Goal: Task Accomplishment & Management: Complete application form

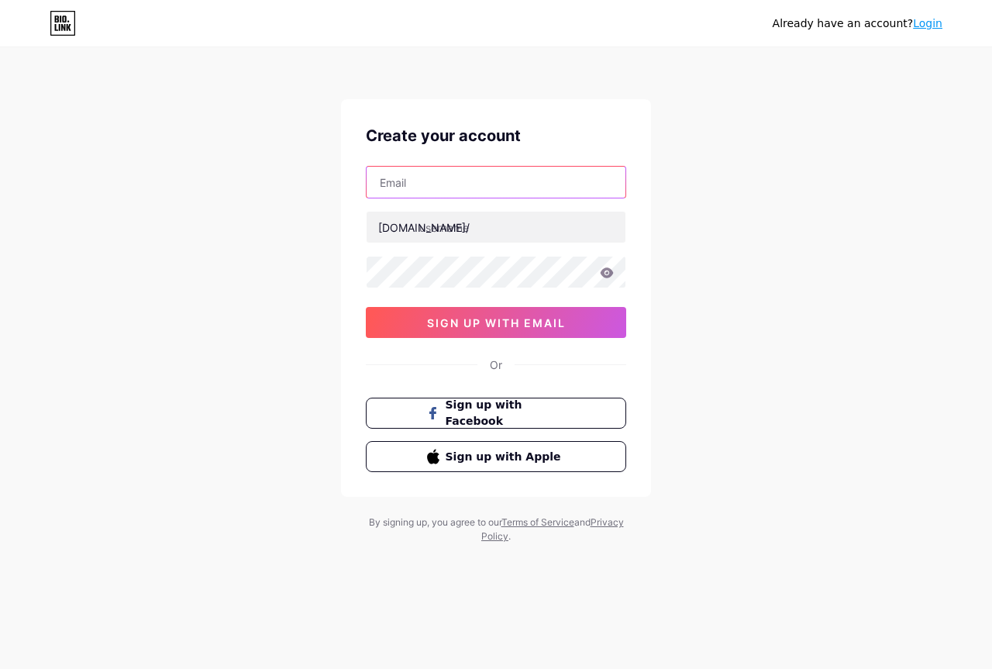
paste input "[EMAIL_ADDRESS][DOMAIN_NAME]"
type input "[EMAIL_ADDRESS][DOMAIN_NAME]"
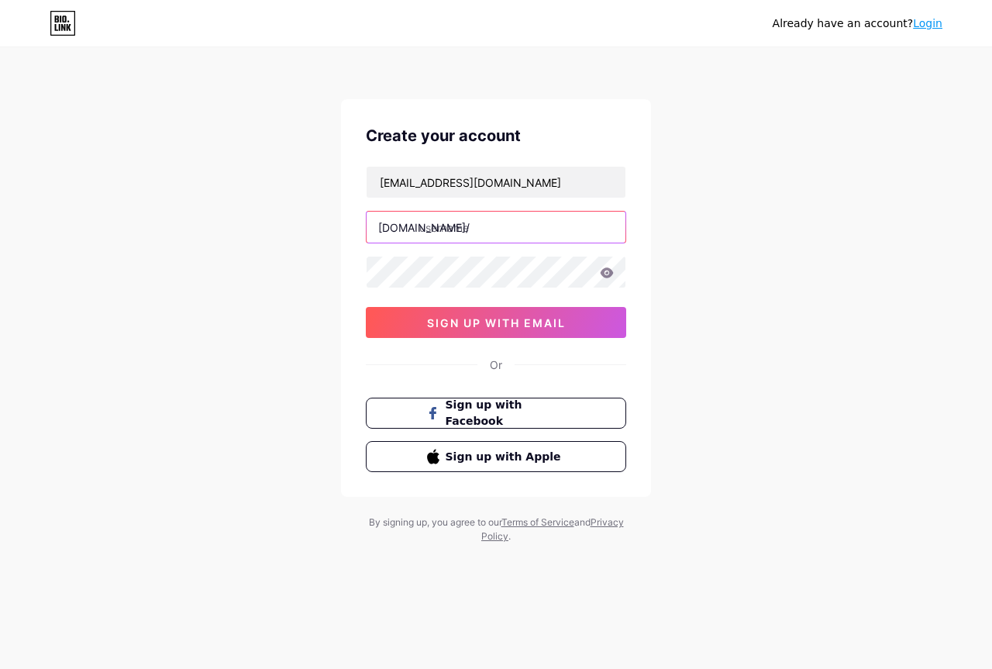
click at [459, 225] on input "text" at bounding box center [496, 227] width 259 height 31
paste input "dosbnb"
type input "dosbnb"
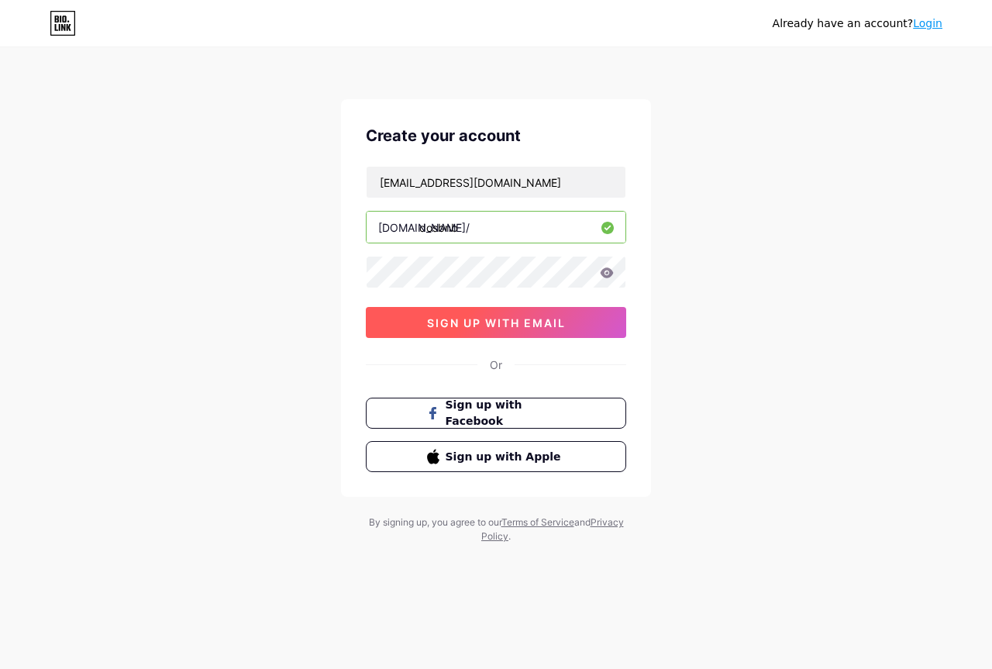
click at [481, 322] on span "sign up with email" at bounding box center [496, 322] width 139 height 13
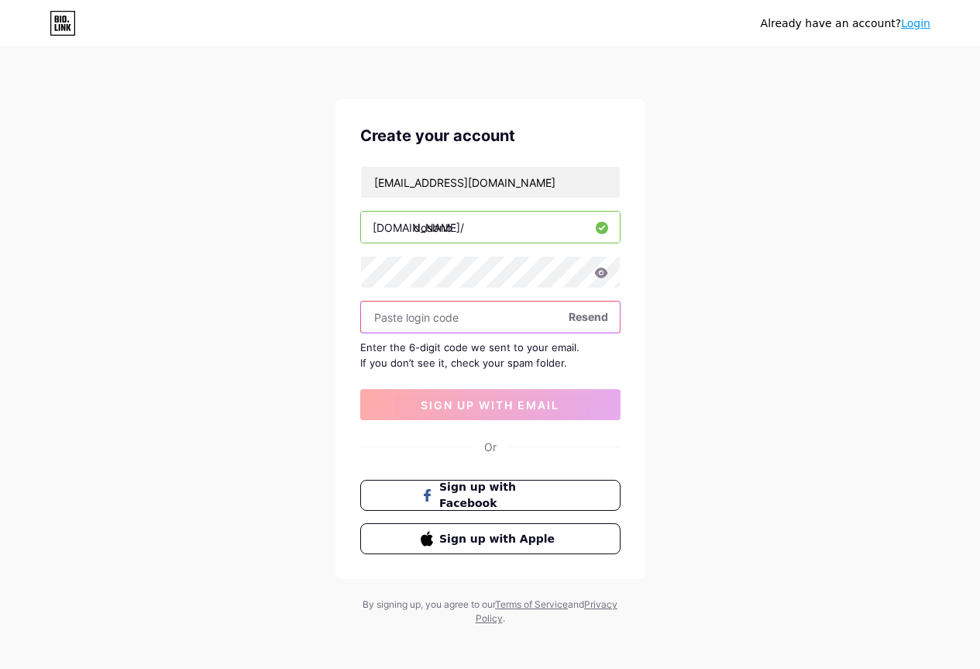
paste input "649159"
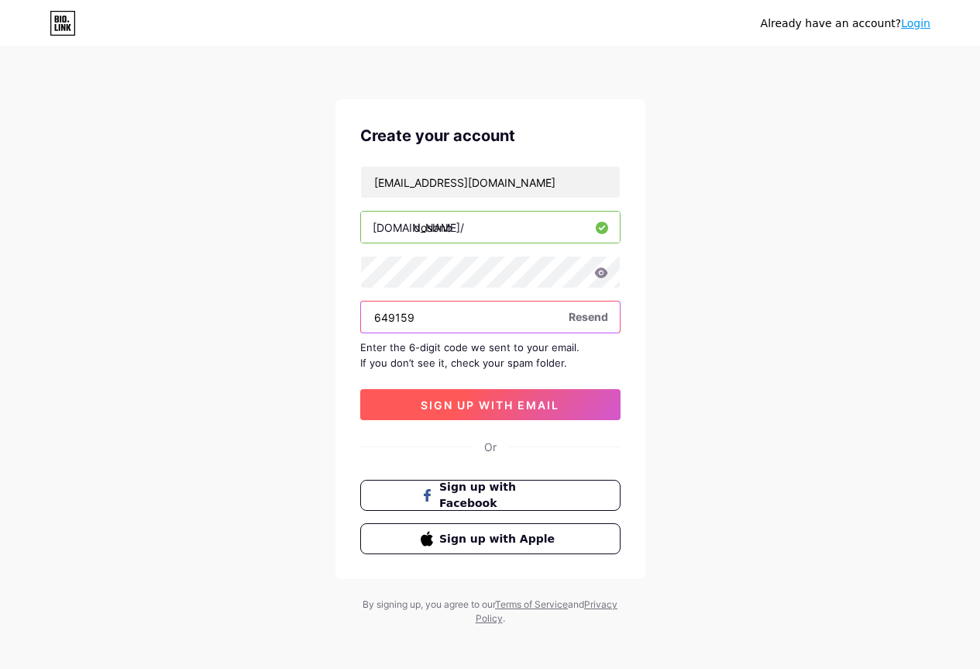
type input "649159"
click at [510, 397] on button "sign up with email" at bounding box center [490, 404] width 260 height 31
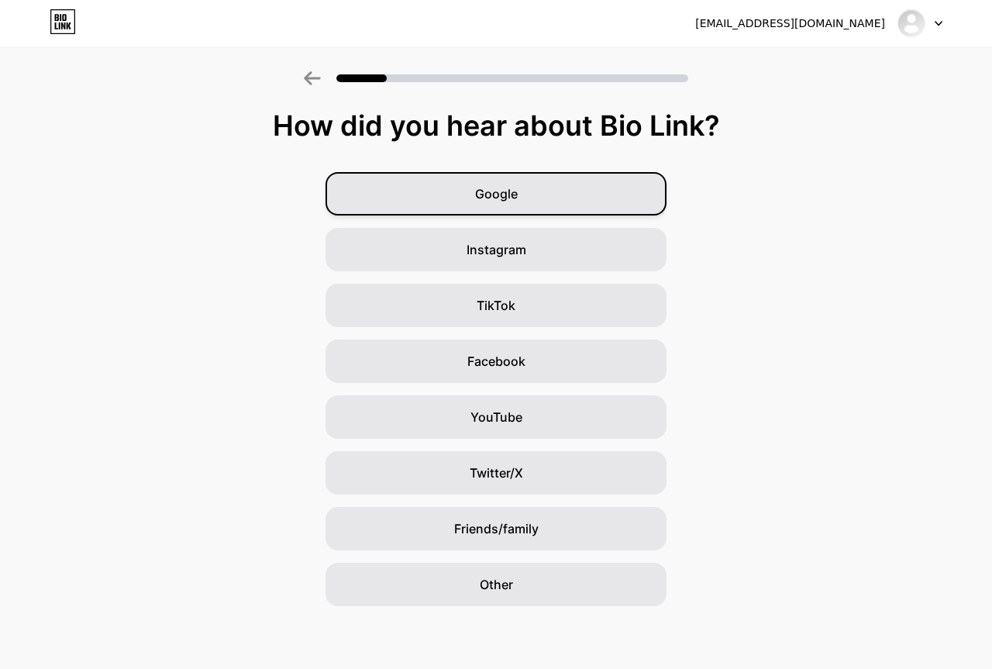
click at [488, 208] on div "Google" at bounding box center [495, 193] width 341 height 43
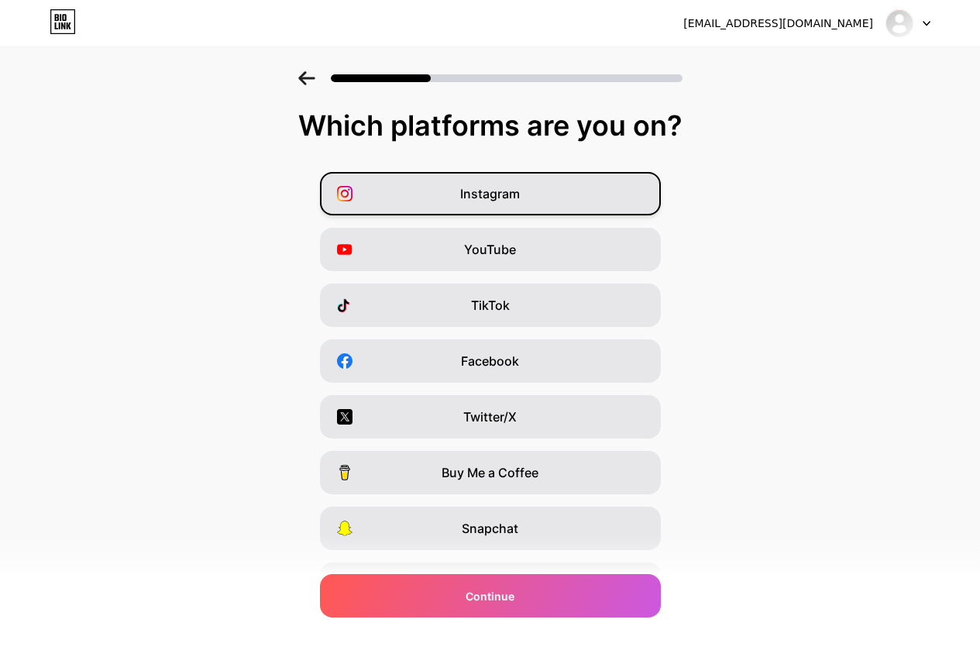
click at [494, 210] on div "Instagram" at bounding box center [490, 193] width 341 height 43
click at [490, 358] on span "Facebook" at bounding box center [490, 361] width 58 height 19
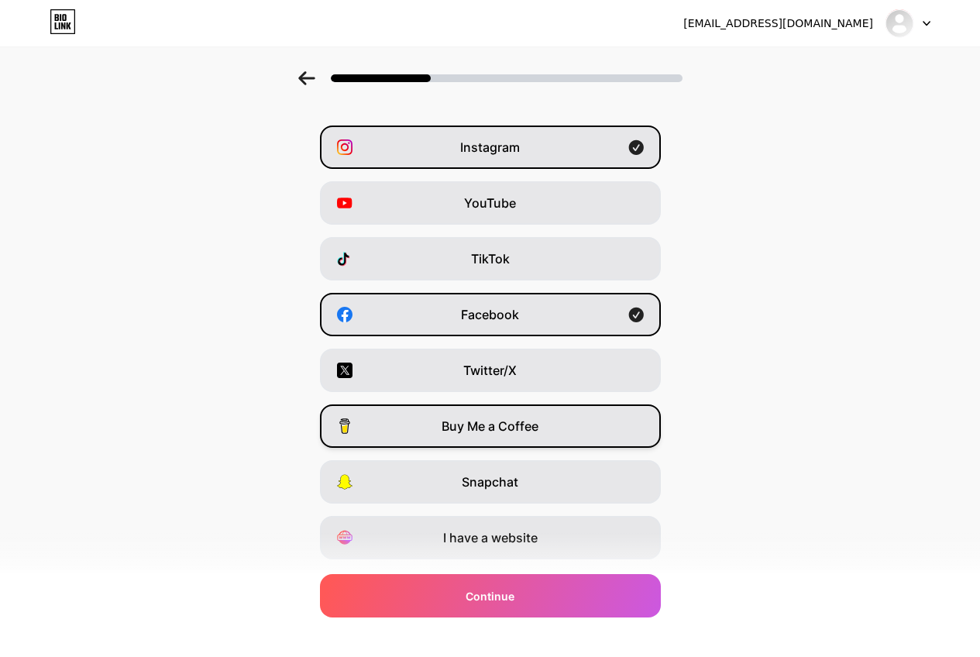
scroll to position [88, 0]
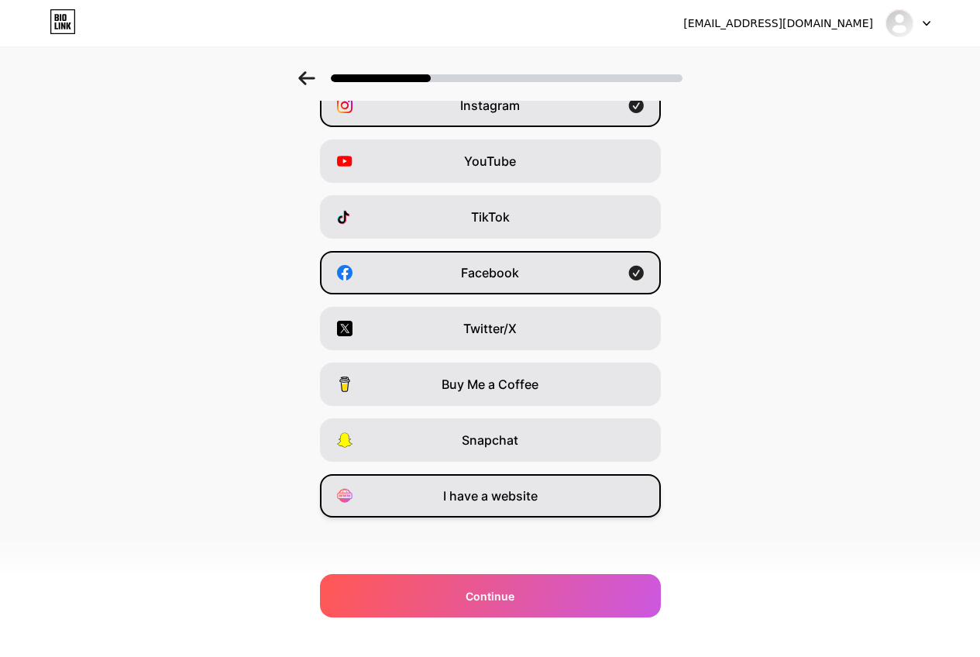
click at [468, 510] on div "I have a website" at bounding box center [490, 495] width 341 height 43
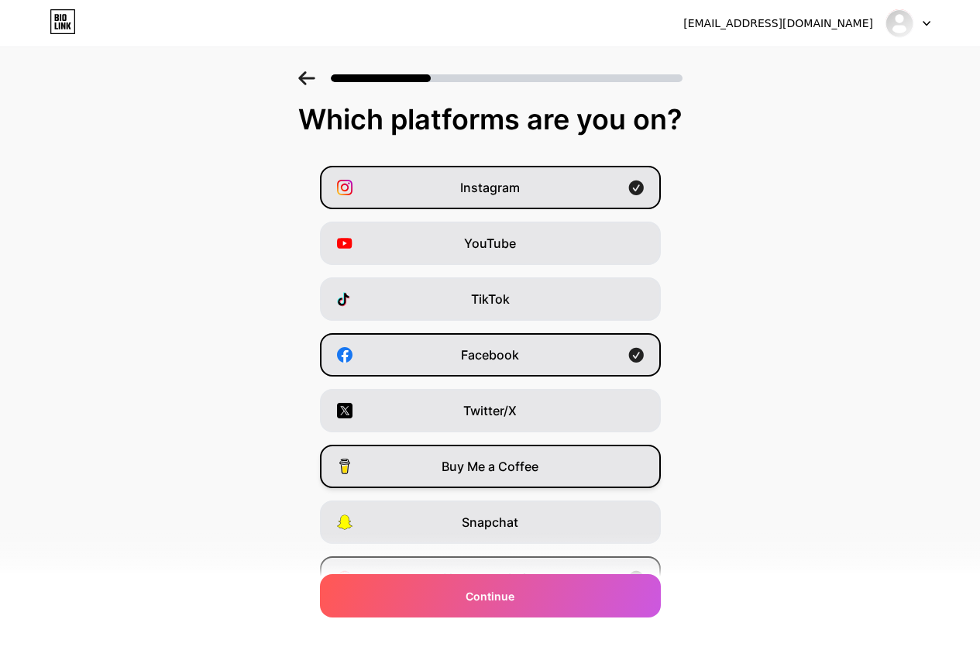
scroll to position [0, 0]
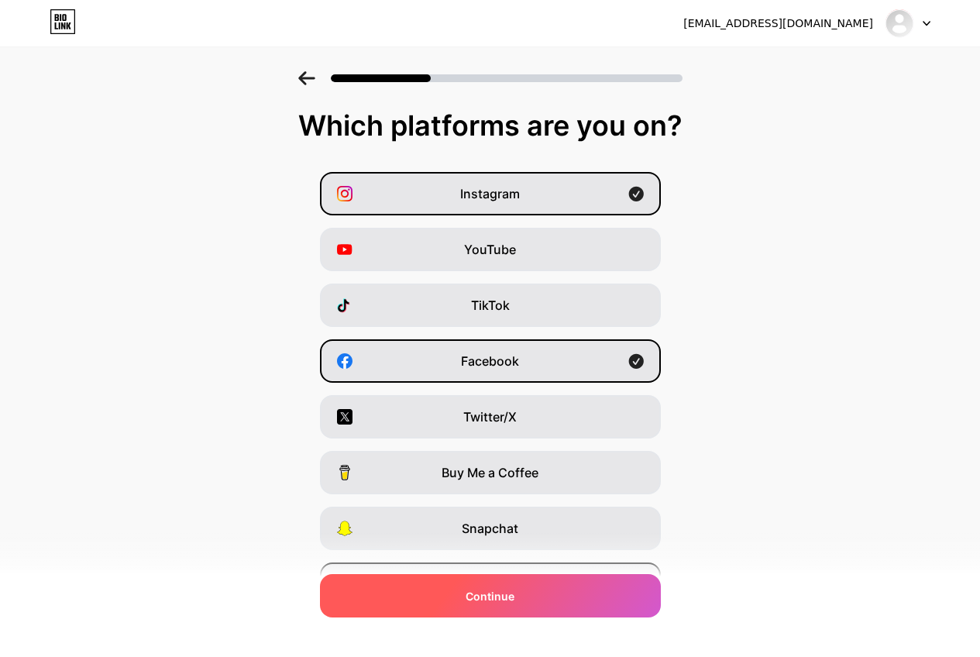
click at [485, 593] on span "Continue" at bounding box center [490, 596] width 49 height 16
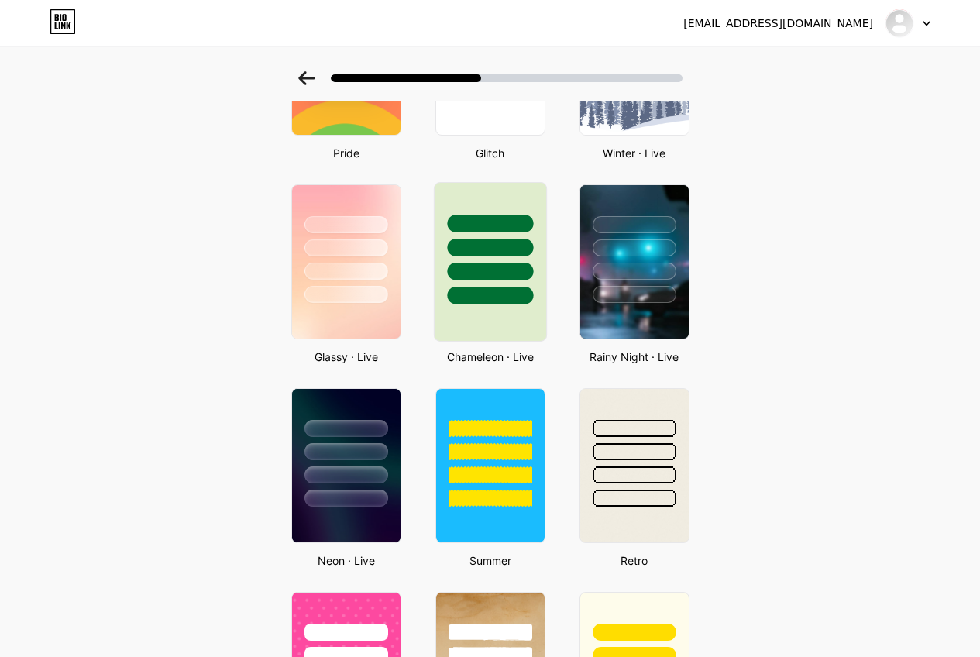
scroll to position [465, 0]
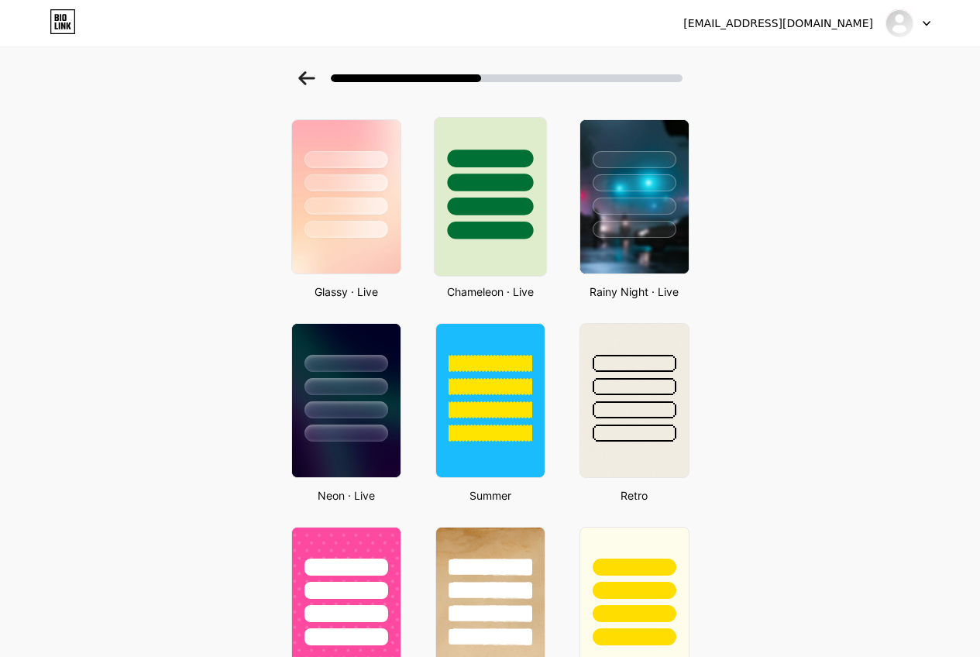
click at [514, 367] on div at bounding box center [491, 363] width 84 height 17
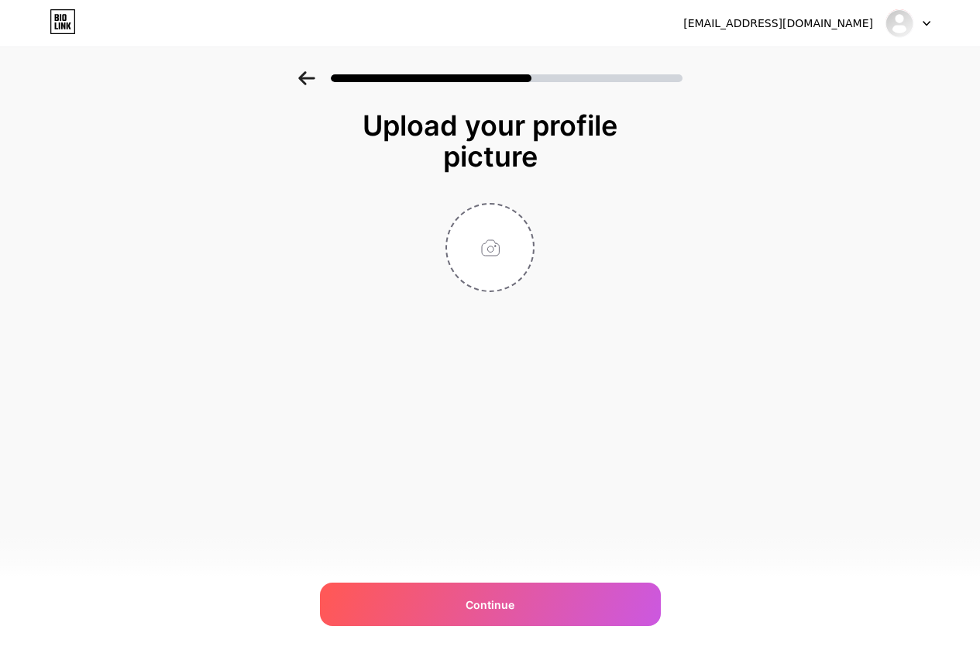
scroll to position [0, 0]
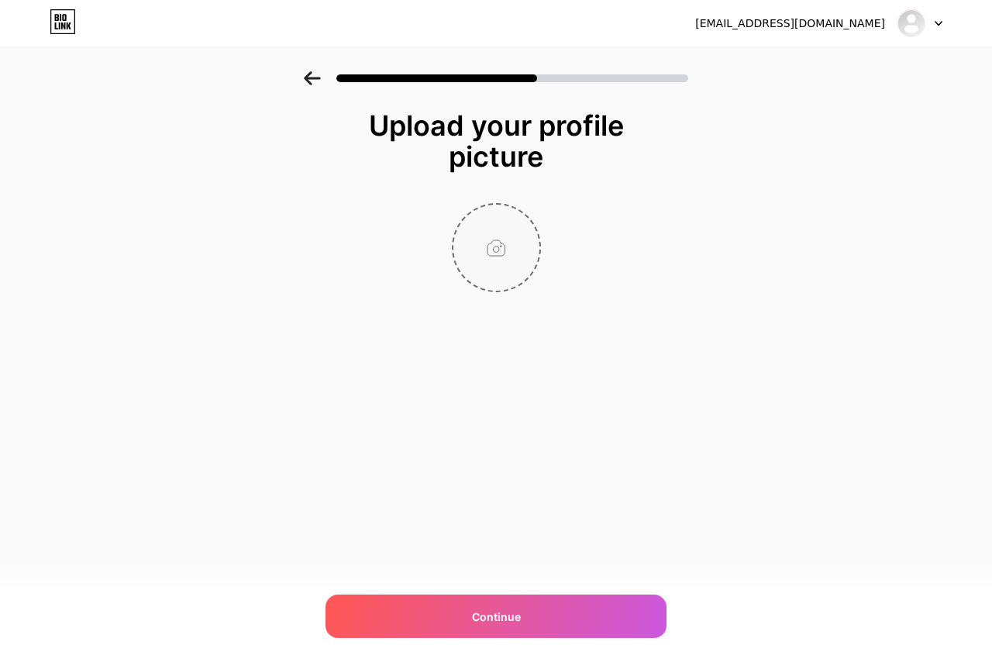
click at [497, 244] on input "file" at bounding box center [496, 248] width 86 height 86
type input "C:\fakepath\DOSbnb.png"
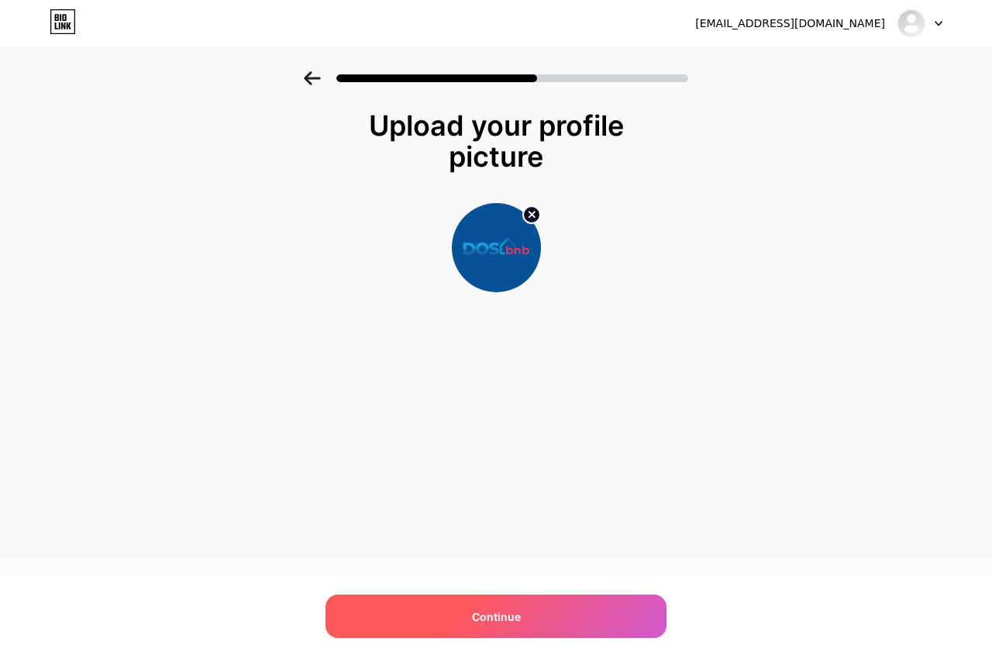
click at [491, 610] on span "Continue" at bounding box center [496, 616] width 49 height 16
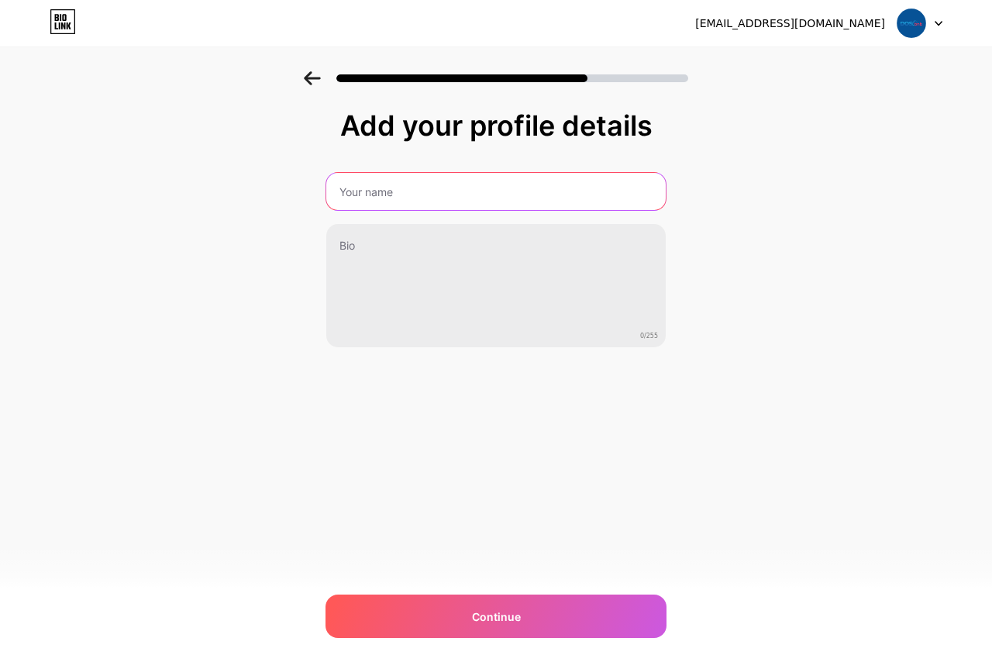
click at [434, 199] on input "text" at bounding box center [495, 191] width 339 height 37
paste input "DOSbnb"
type input "DOSbnb"
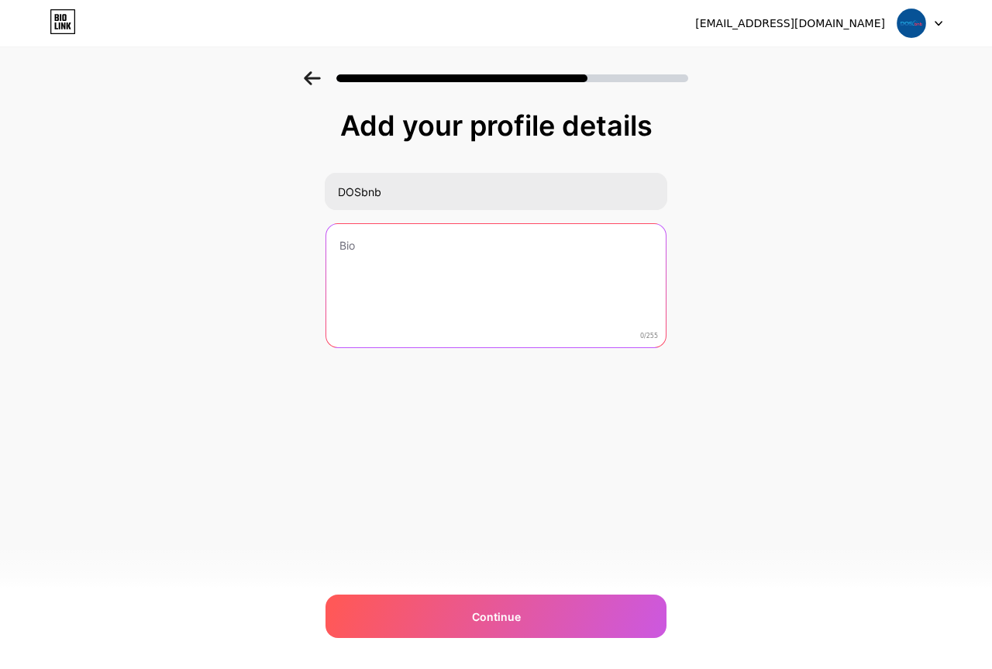
click at [386, 251] on textarea at bounding box center [495, 286] width 339 height 125
click at [417, 281] on textarea "To enrich screen reader interactions, please activate Accessibility in Grammarl…" at bounding box center [496, 286] width 342 height 126
paste textarea "Experienced virtual assistant for Airbnb, helping hosts manage bookings, guests…"
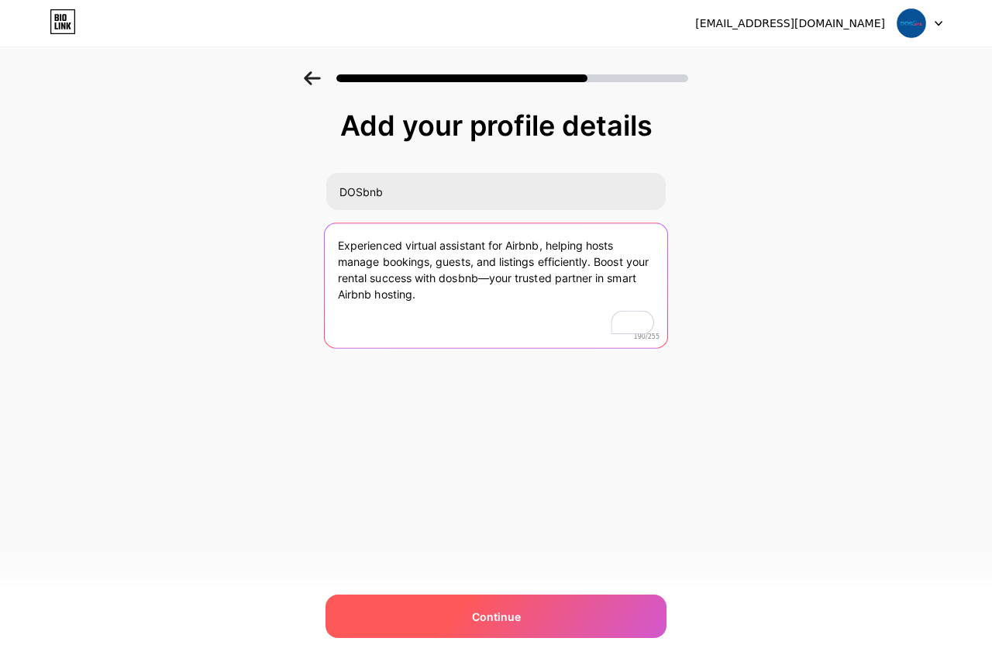
type textarea "Experienced virtual assistant for Airbnb, helping hosts manage bookings, guests…"
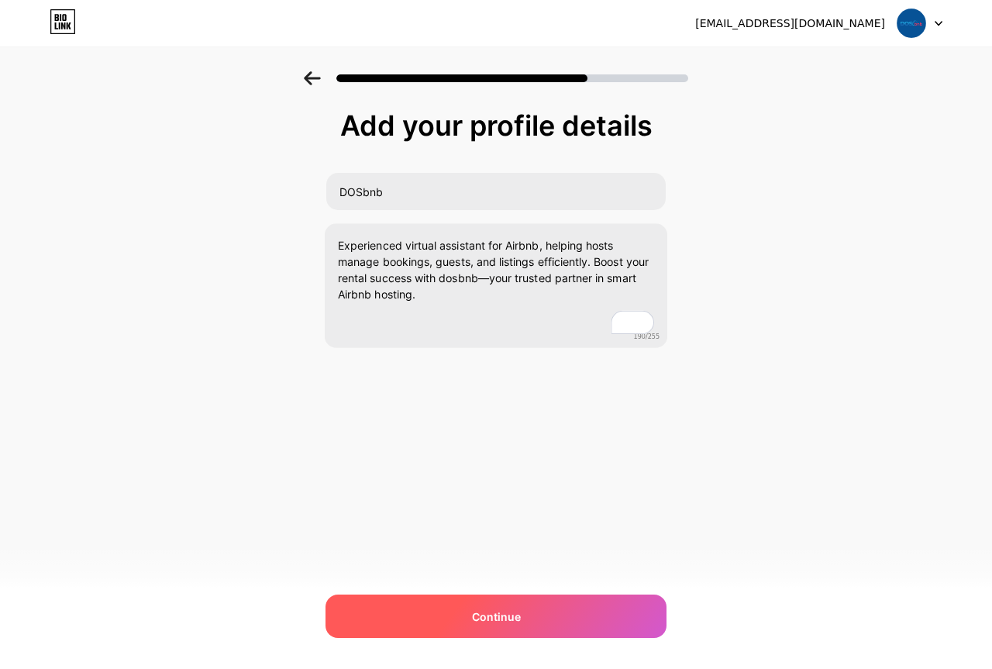
click at [498, 608] on span "Continue" at bounding box center [496, 616] width 49 height 16
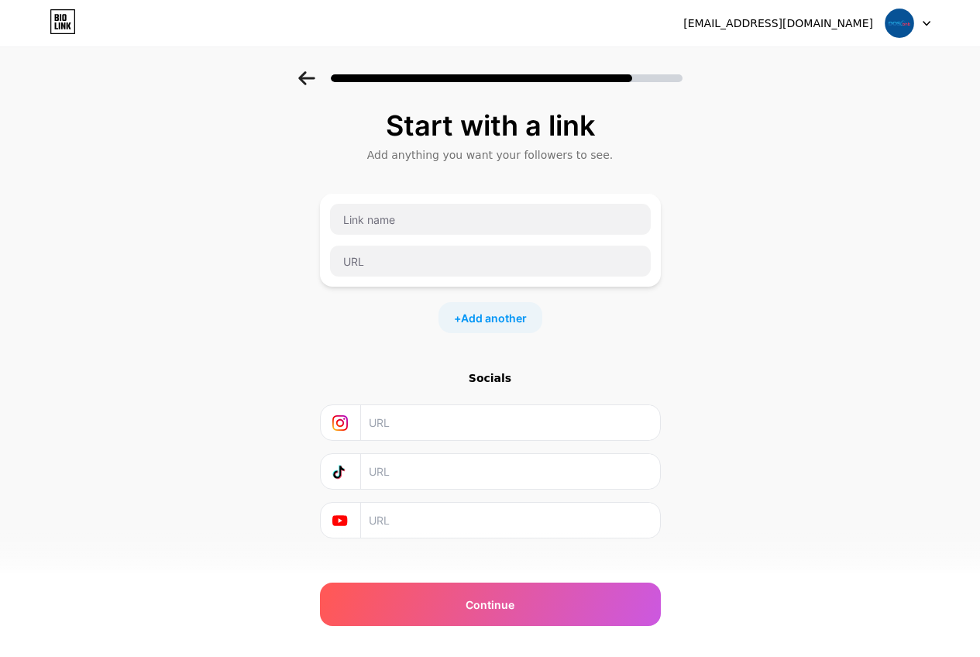
click at [425, 420] on input "text" at bounding box center [509, 422] width 281 height 35
paste input "https://www.instagram.com/dosbnb/"
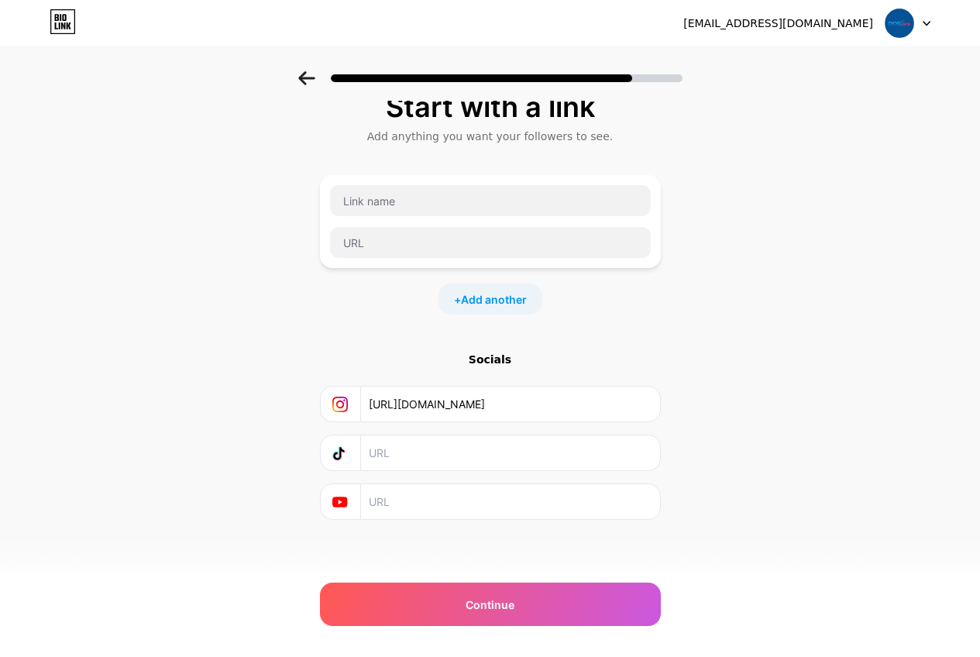
scroll to position [21, 0]
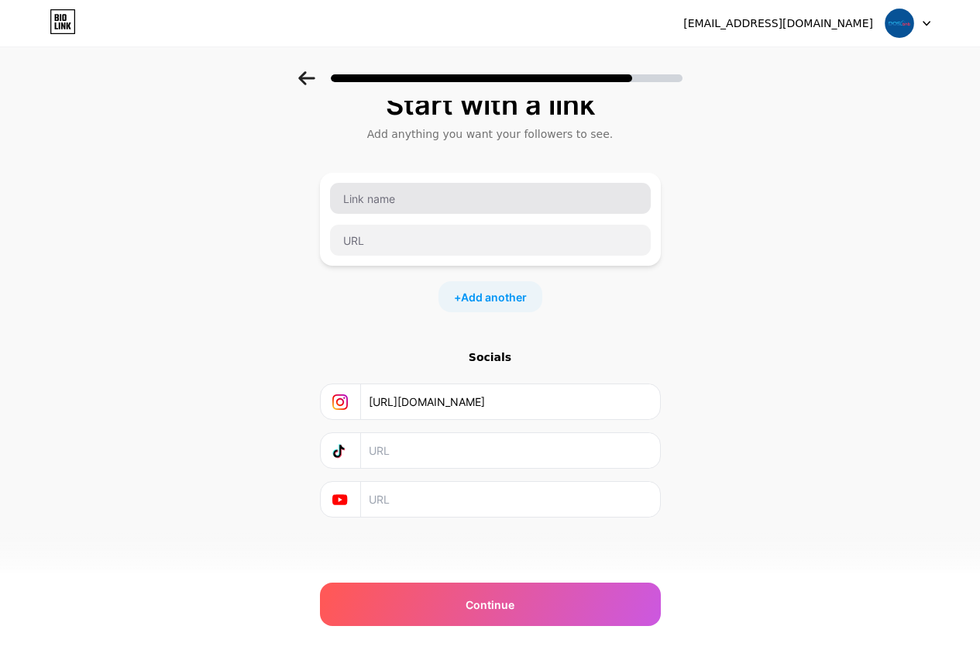
type input "https://www.instagram.com/dosbnb/"
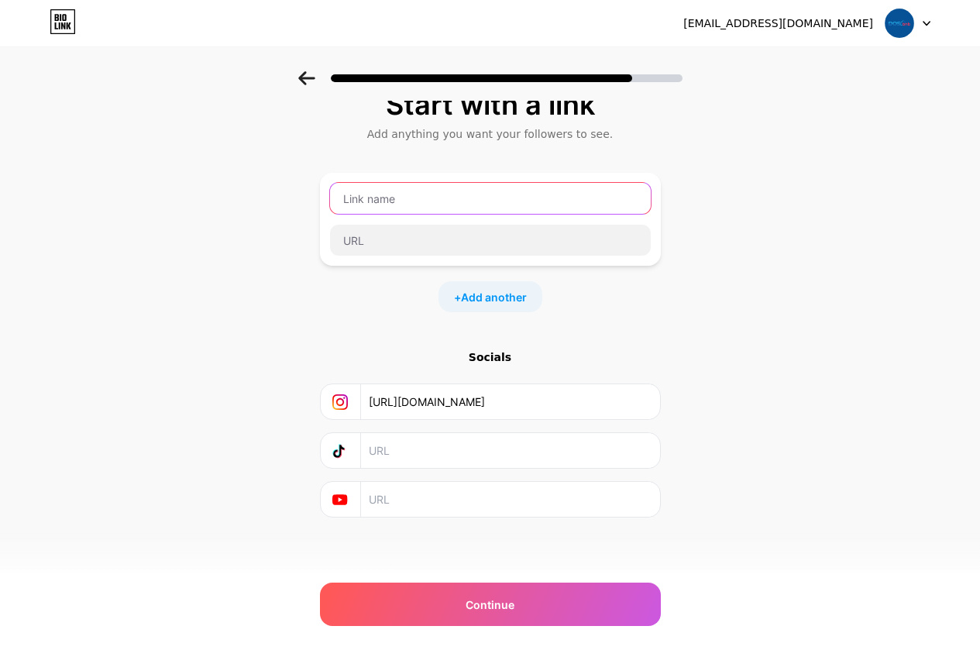
click at [397, 201] on input "text" at bounding box center [490, 198] width 321 height 31
click at [438, 333] on div "Start with a link Add anything you want your followers to see. + Add another So…" at bounding box center [490, 303] width 341 height 428
click at [408, 201] on input "text" at bounding box center [490, 198] width 321 height 31
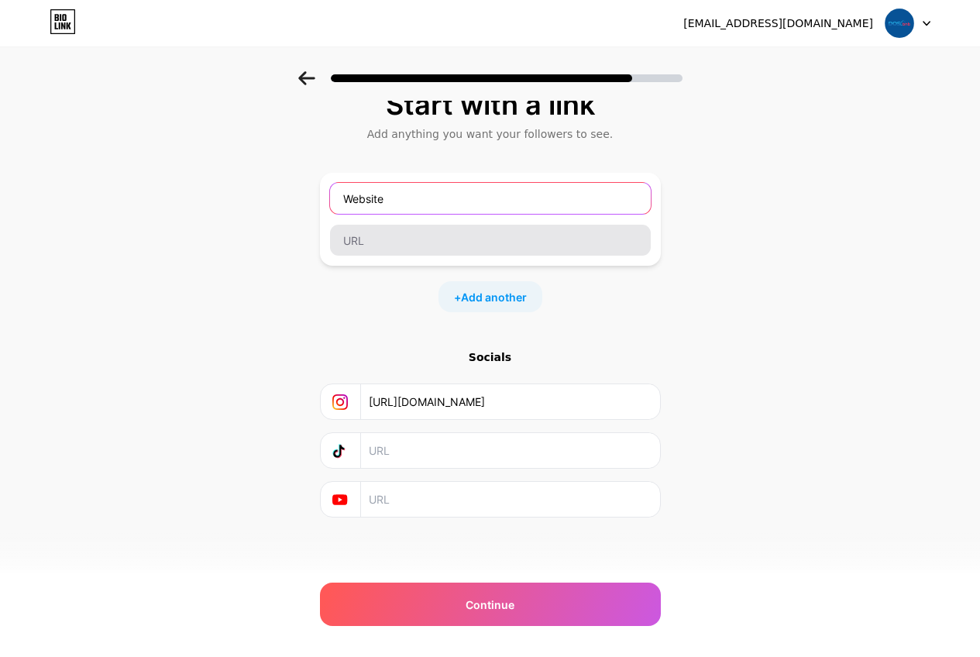
type input "Website"
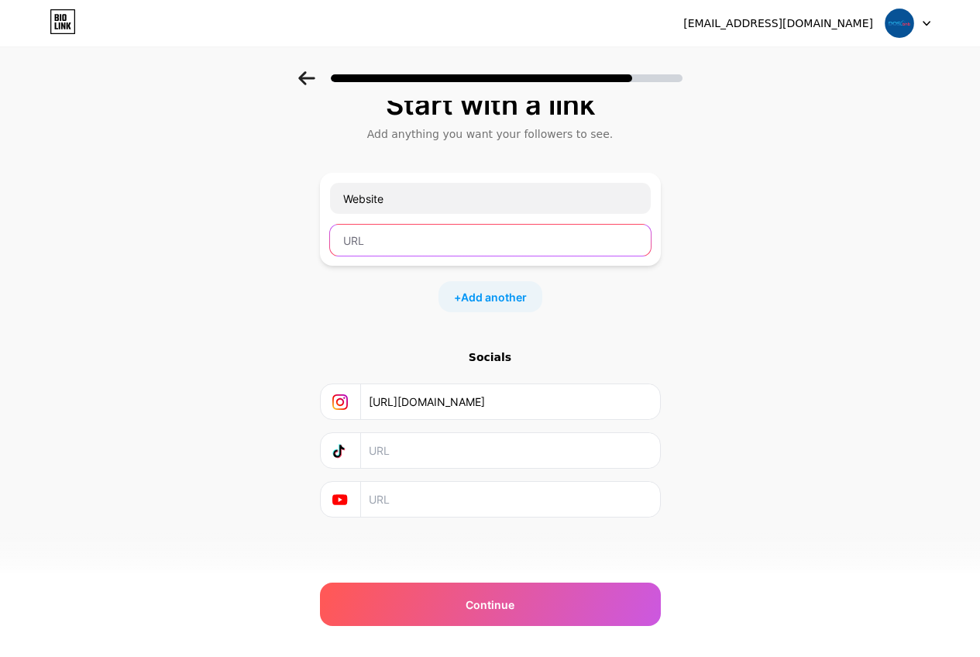
click at [374, 240] on input "text" at bounding box center [490, 240] width 321 height 31
paste input "https://dosbnb.com/"
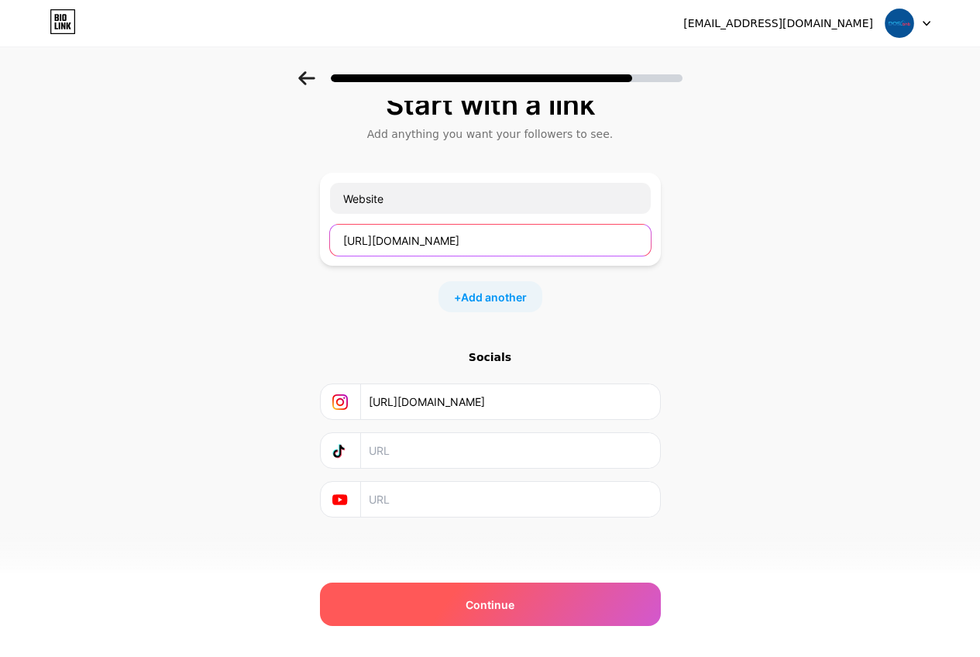
type input "https://dosbnb.com/"
click at [549, 611] on div "Continue" at bounding box center [490, 604] width 341 height 43
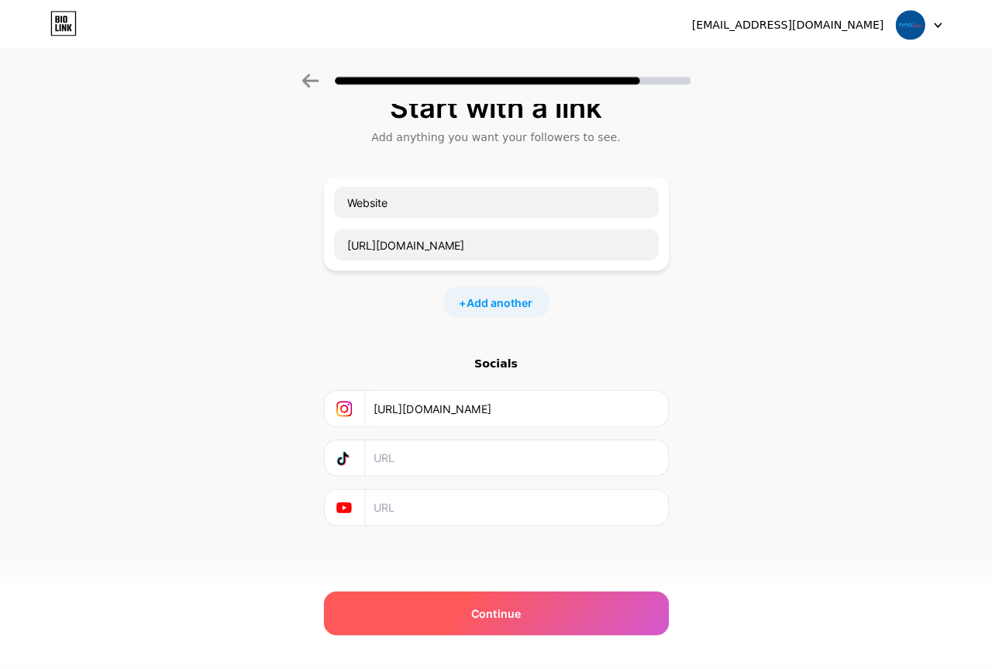
scroll to position [0, 0]
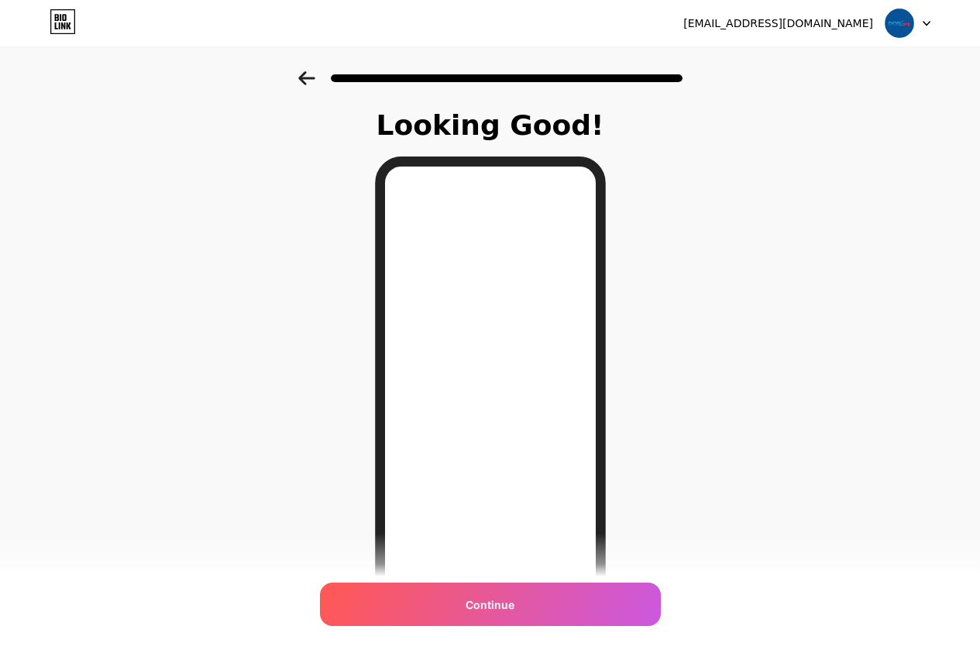
click at [449, 603] on div "Continue" at bounding box center [490, 604] width 341 height 43
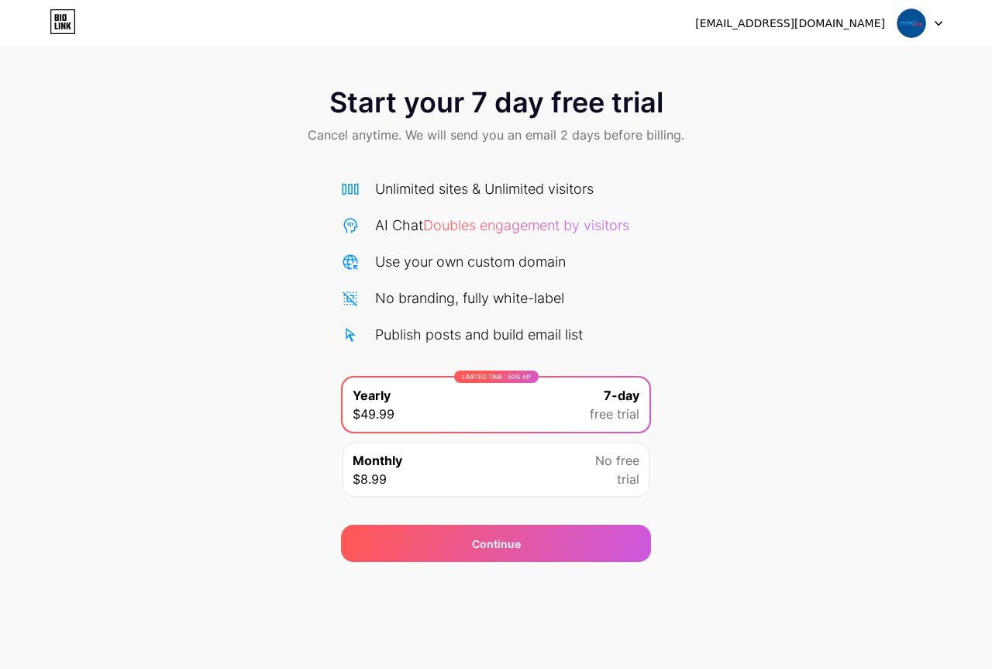
click at [940, 28] on div at bounding box center [919, 23] width 45 height 28
click at [865, 19] on div "dos.bnb245@gmail.com" at bounding box center [790, 23] width 190 height 16
click at [910, 28] on img at bounding box center [910, 23] width 29 height 29
click at [45, 19] on div "dos.bnb245@gmail.com Logout" at bounding box center [496, 23] width 992 height 28
click at [57, 21] on icon at bounding box center [57, 17] width 4 height 7
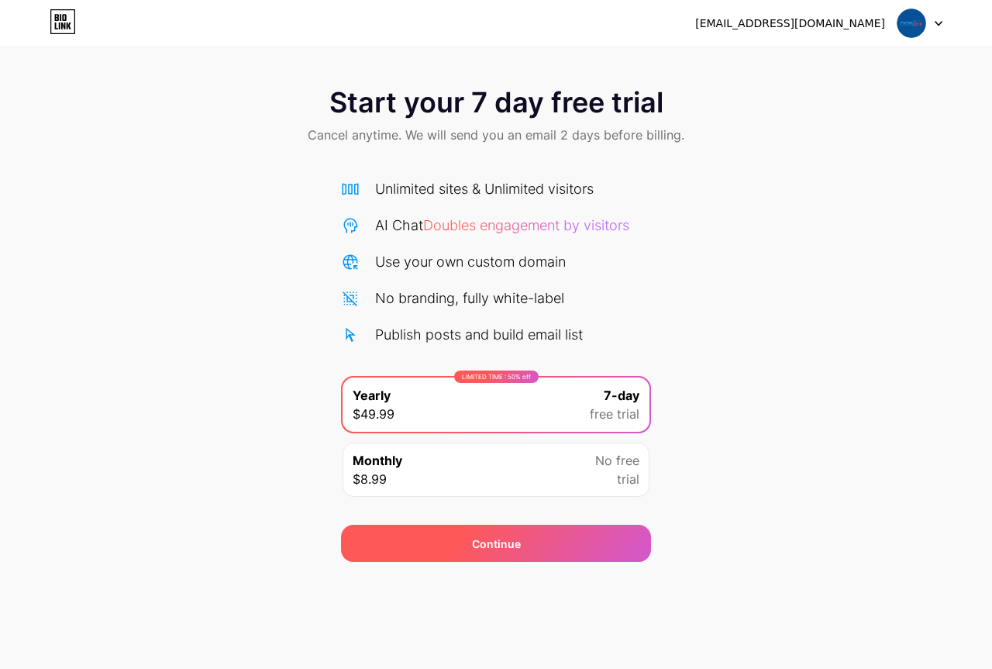
click at [490, 549] on span "Continue" at bounding box center [496, 543] width 49 height 16
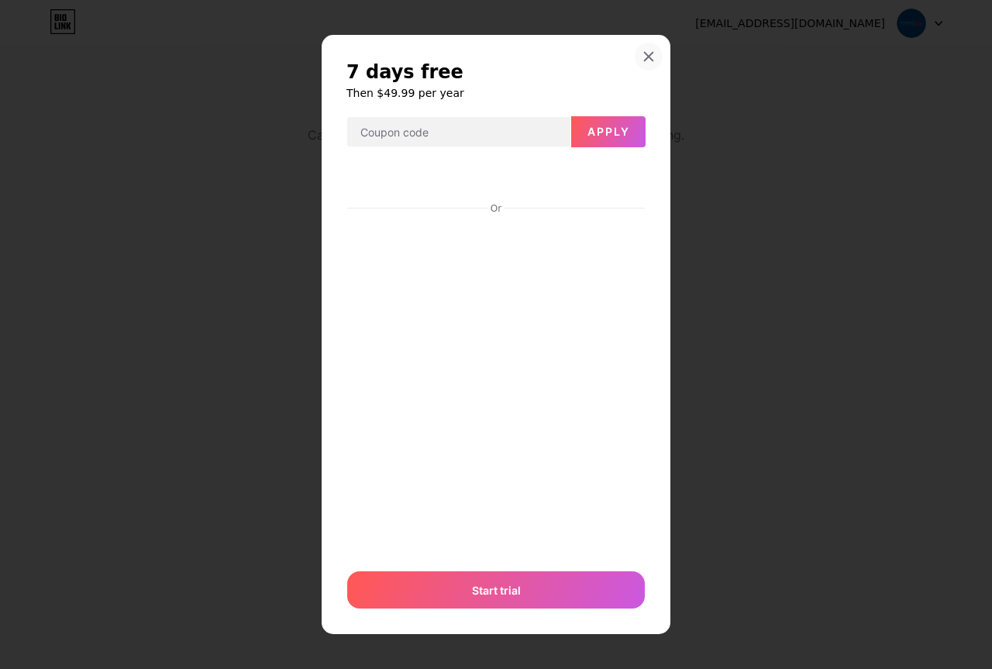
click at [658, 71] on div "7 days free Then $49.99 per year Apply Or Start trial" at bounding box center [496, 335] width 349 height 600
click at [649, 50] on icon at bounding box center [648, 56] width 12 height 12
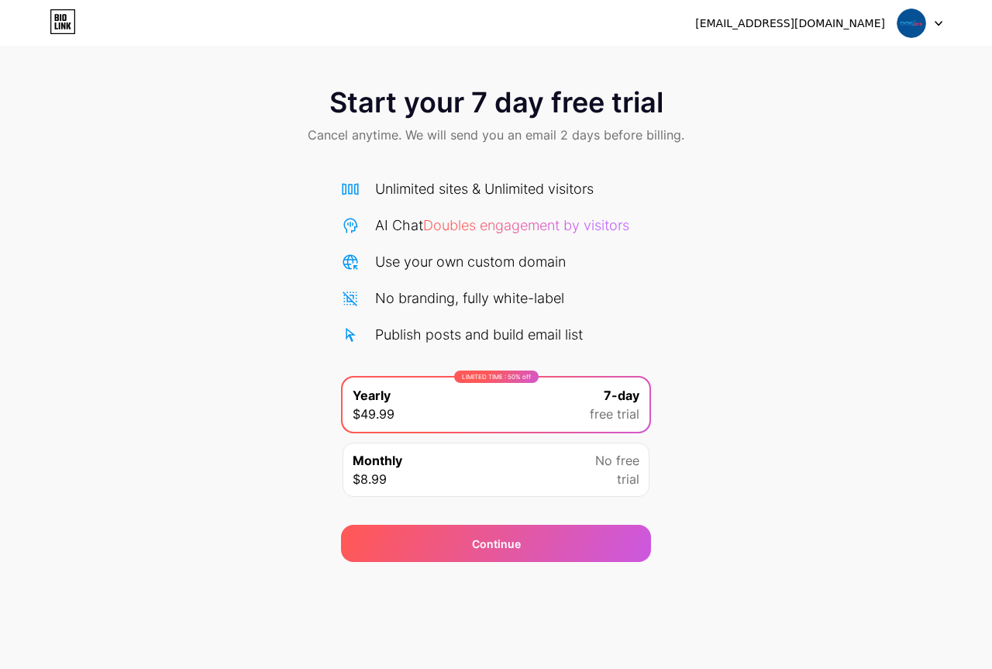
click at [393, 463] on span "Monthly" at bounding box center [378, 460] width 50 height 19
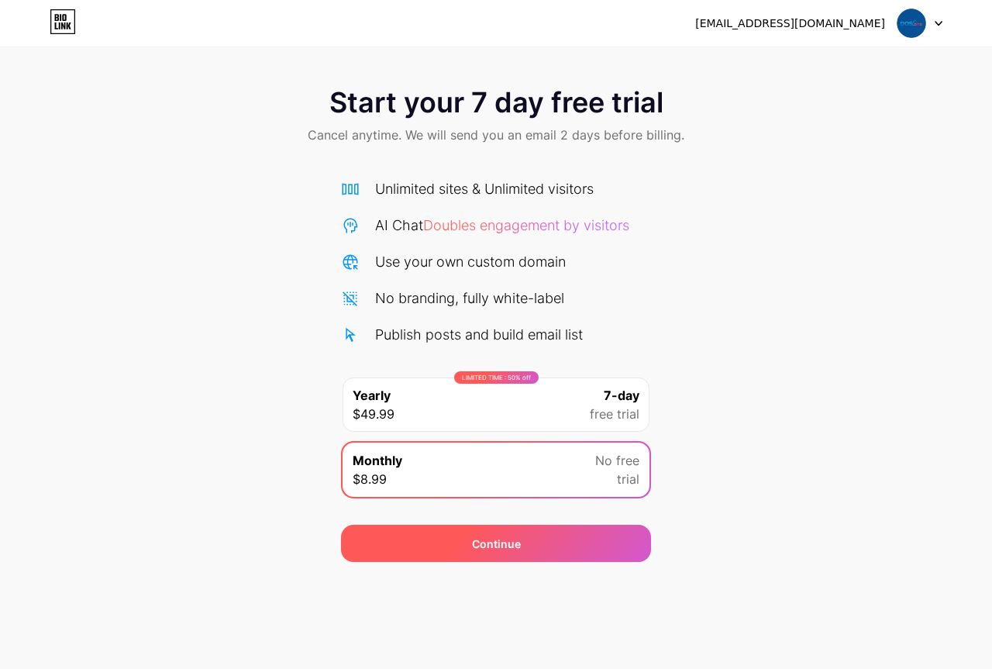
click at [466, 532] on div "Continue" at bounding box center [496, 543] width 310 height 37
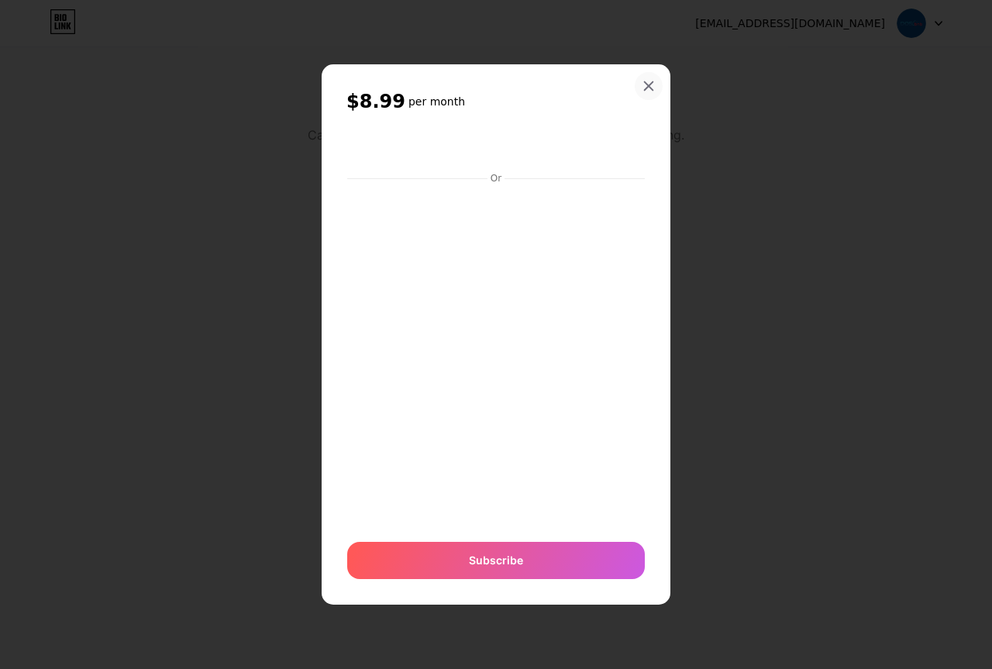
click at [656, 80] on div at bounding box center [649, 86] width 28 height 28
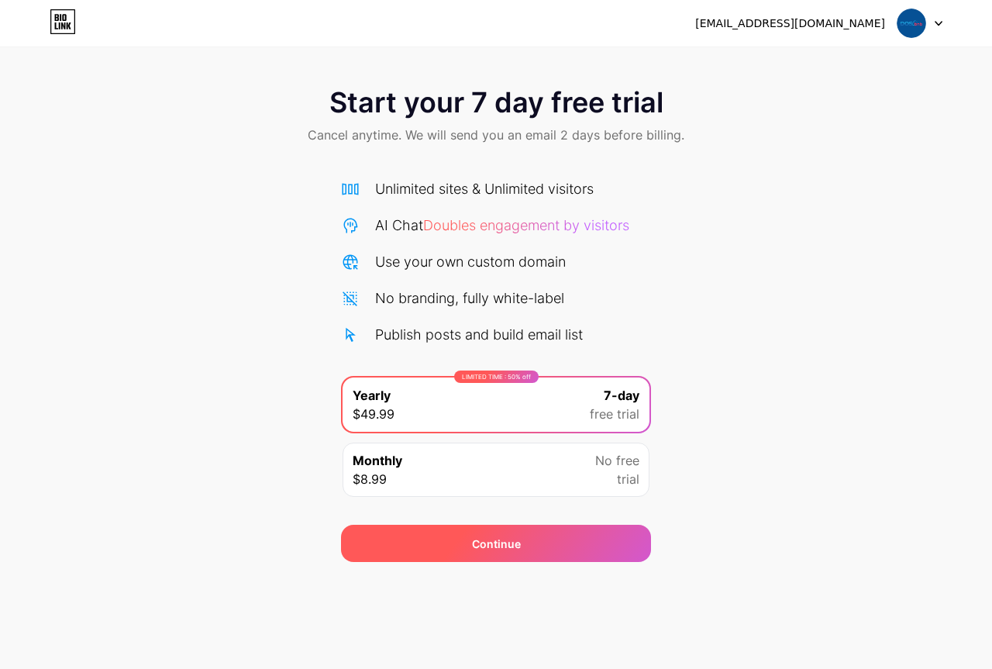
click at [504, 536] on span "Continue" at bounding box center [496, 543] width 49 height 16
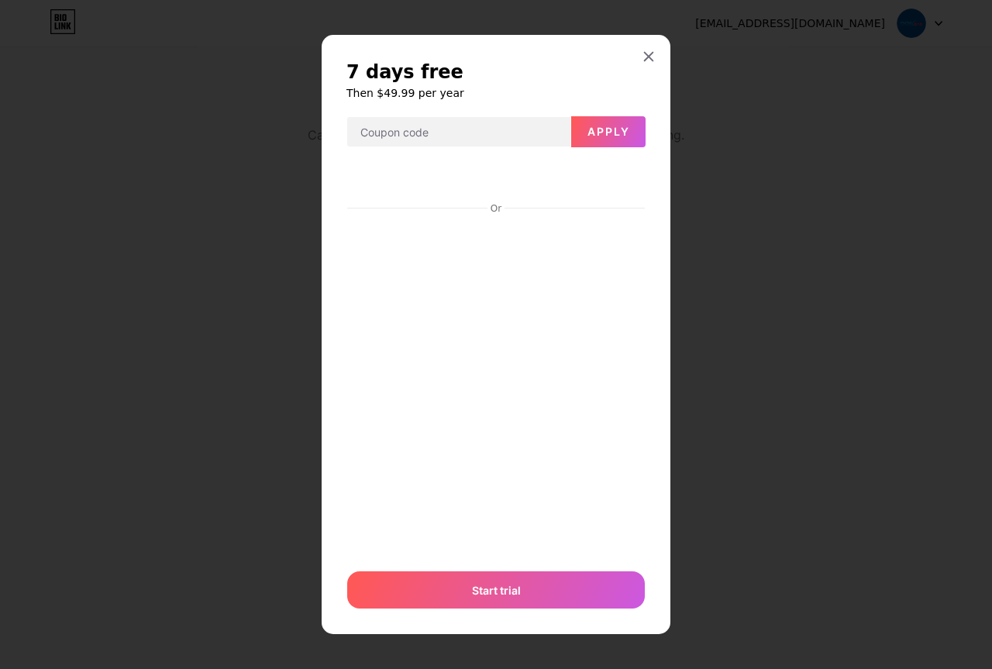
click at [488, 114] on div "7 days free Then $49.99 per year Apply Or Start trial" at bounding box center [495, 335] width 299 height 550
click at [477, 126] on input "text" at bounding box center [458, 132] width 223 height 31
click at [391, 131] on input "text" at bounding box center [458, 132] width 223 height 31
paste input "649159"
type input "649159"
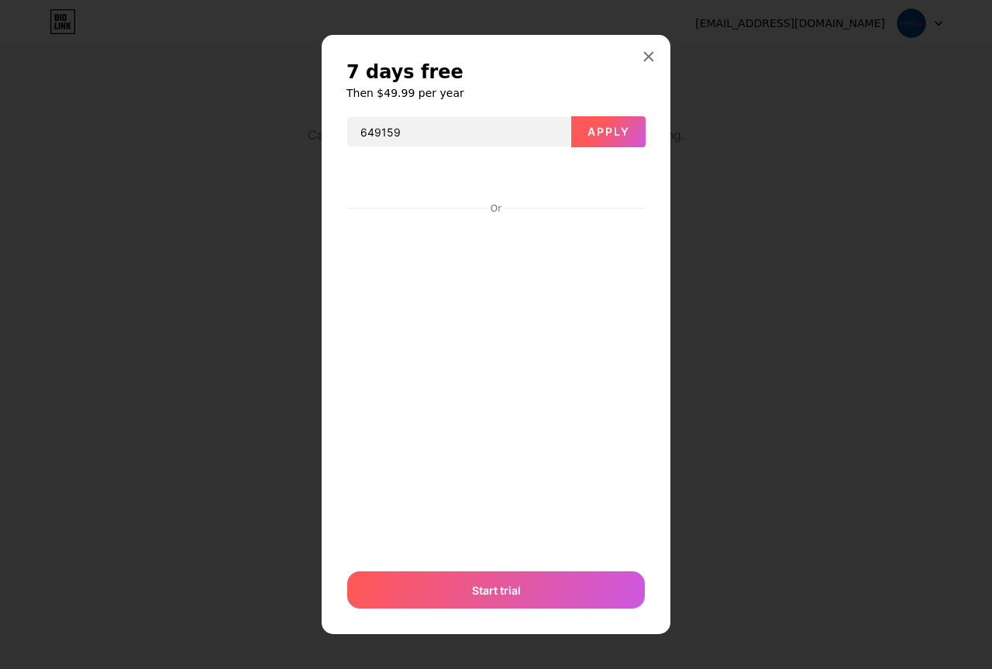
click at [628, 141] on button "Apply" at bounding box center [608, 131] width 74 height 31
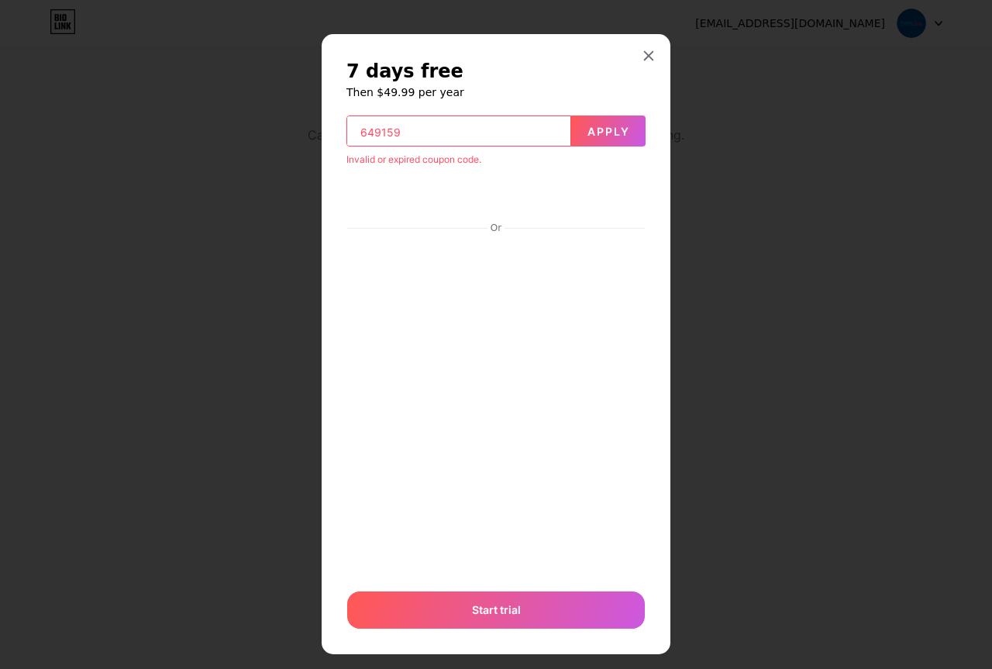
scroll to position [19, 0]
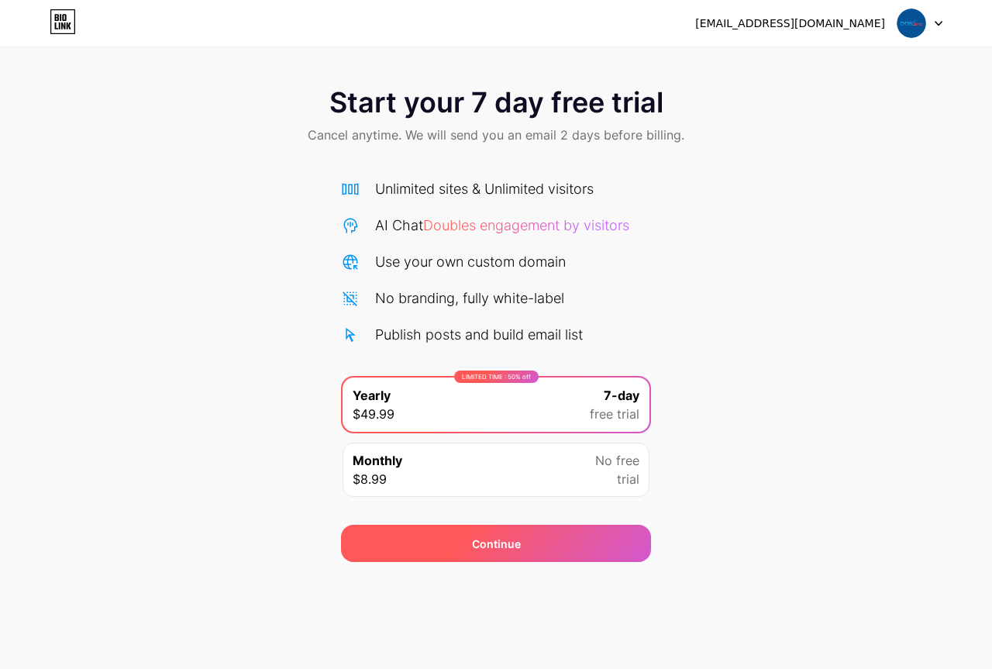
click at [461, 532] on div "Continue" at bounding box center [496, 543] width 310 height 37
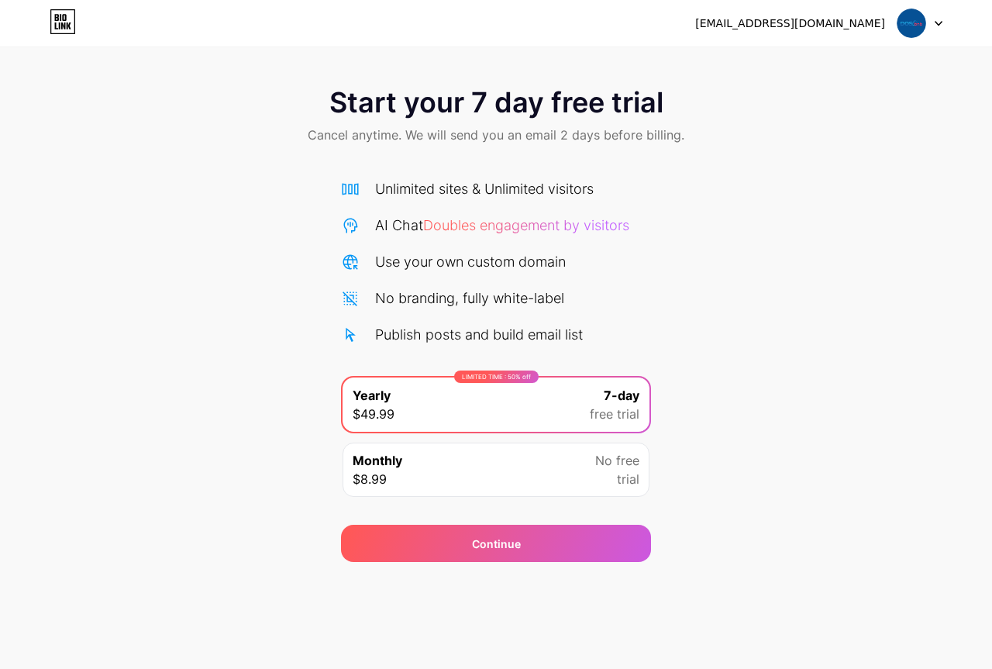
click at [911, 29] on img at bounding box center [910, 23] width 29 height 29
click at [835, 60] on li "Logout" at bounding box center [845, 64] width 192 height 42
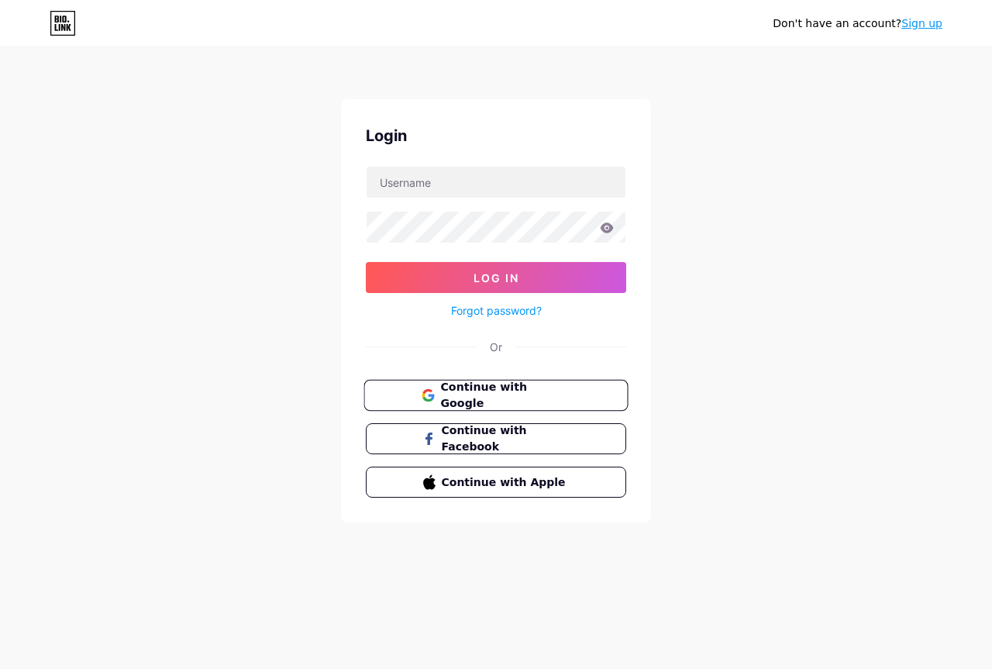
click at [476, 404] on button "Continue with Google" at bounding box center [495, 396] width 264 height 32
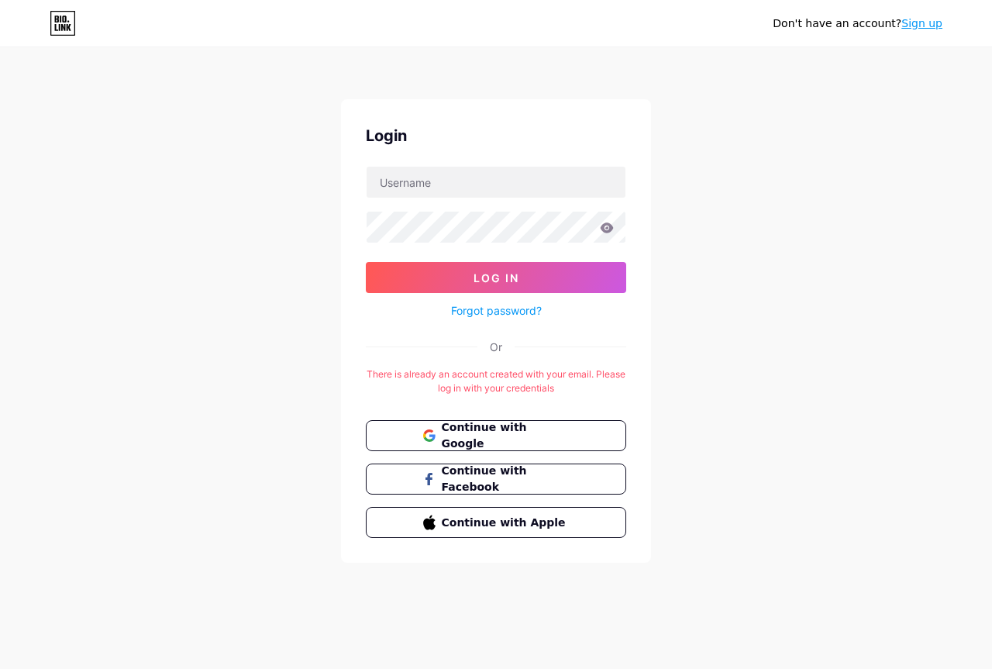
click at [494, 310] on link "Forgot password?" at bounding box center [496, 310] width 91 height 16
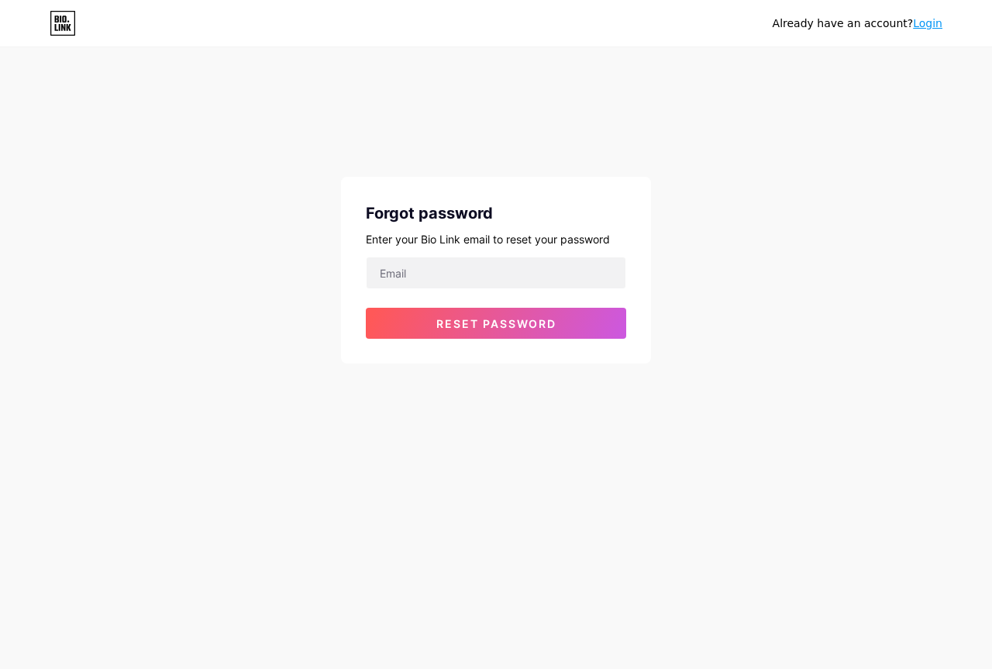
click at [60, 12] on icon at bounding box center [63, 24] width 24 height 24
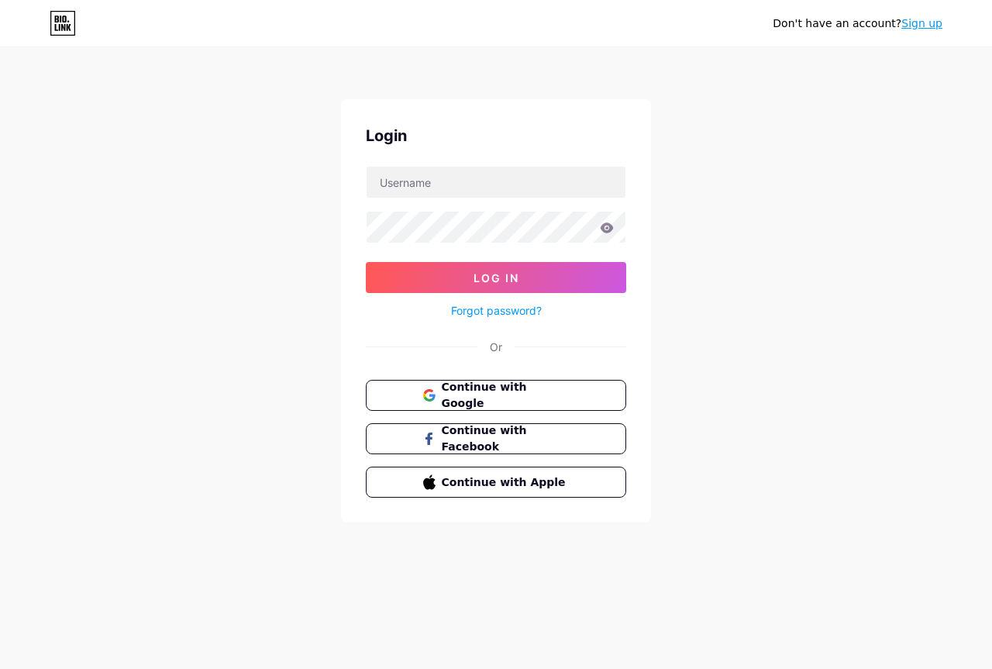
click at [921, 24] on link "Sign up" at bounding box center [921, 23] width 41 height 12
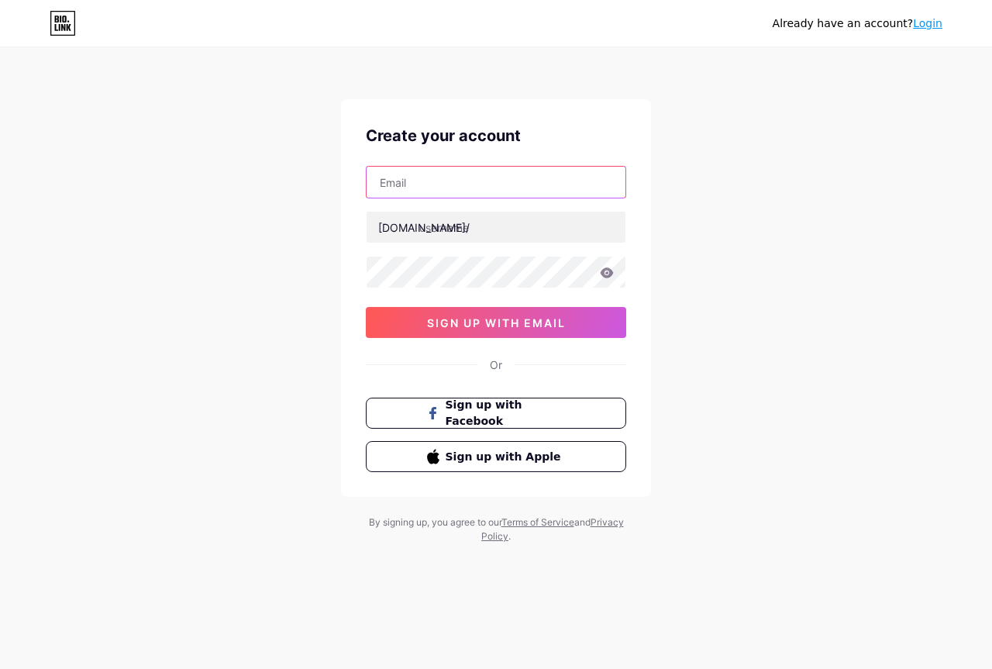
click at [422, 182] on input "text" at bounding box center [496, 182] width 259 height 31
paste input "dos.bnb245@gmail.com"
type input "dos.bnb245@gmail.com"
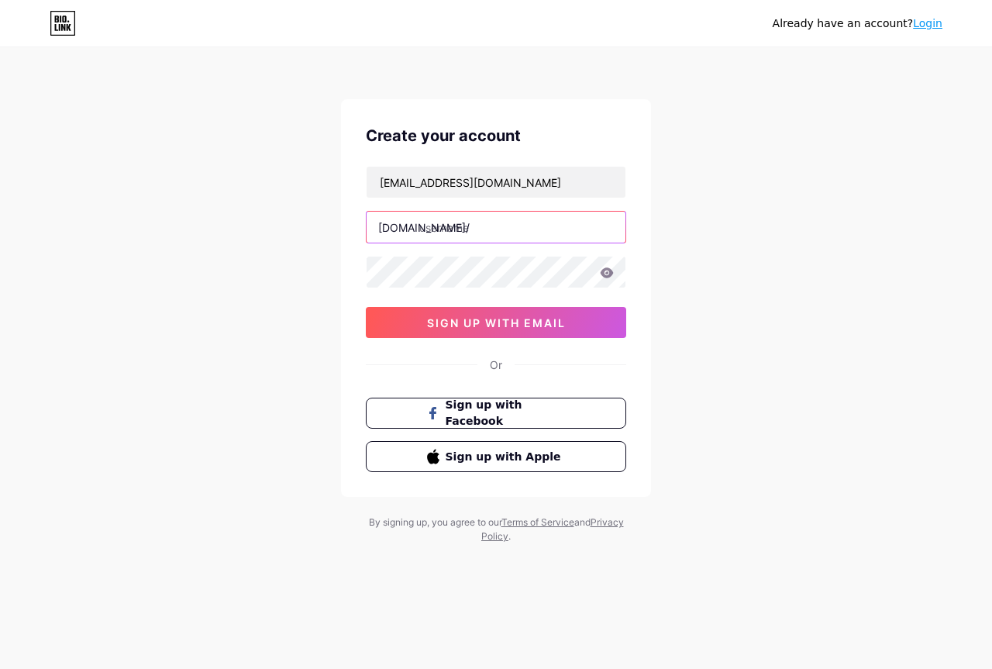
click at [466, 235] on input "text" at bounding box center [496, 227] width 259 height 31
paste input "dosbnb"
click at [486, 236] on input "dosbnb" at bounding box center [496, 227] width 259 height 31
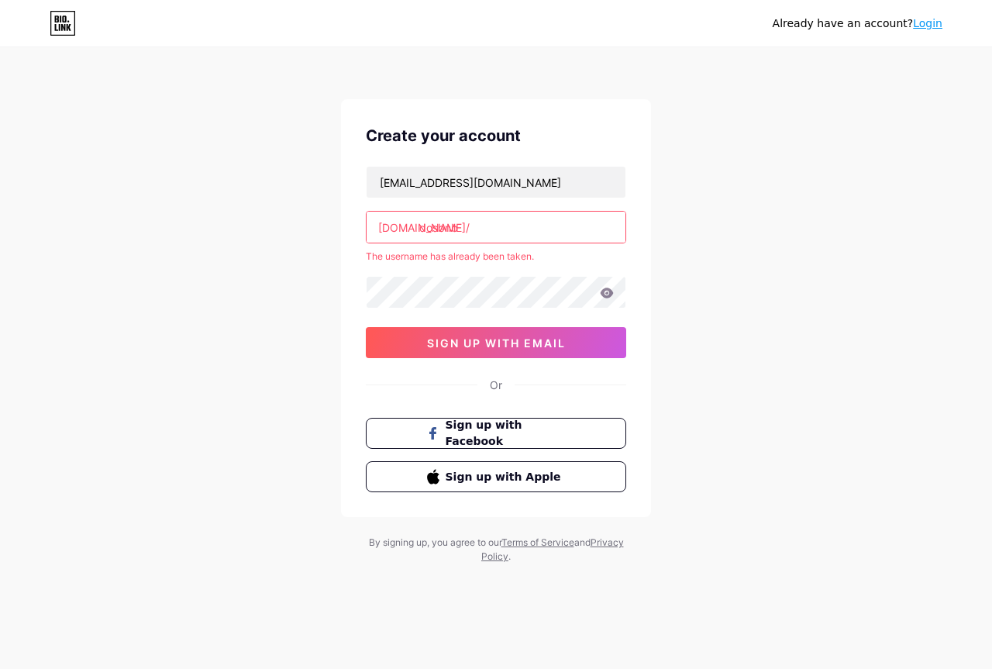
click at [484, 225] on input "dosbnb" at bounding box center [496, 227] width 259 height 31
click at [440, 270] on div "dos.bnb245@gmail.com bio.link/ dosbnb. The username that you provided is invali…" at bounding box center [496, 262] width 260 height 192
click at [484, 222] on input "dosbnb." at bounding box center [496, 227] width 259 height 31
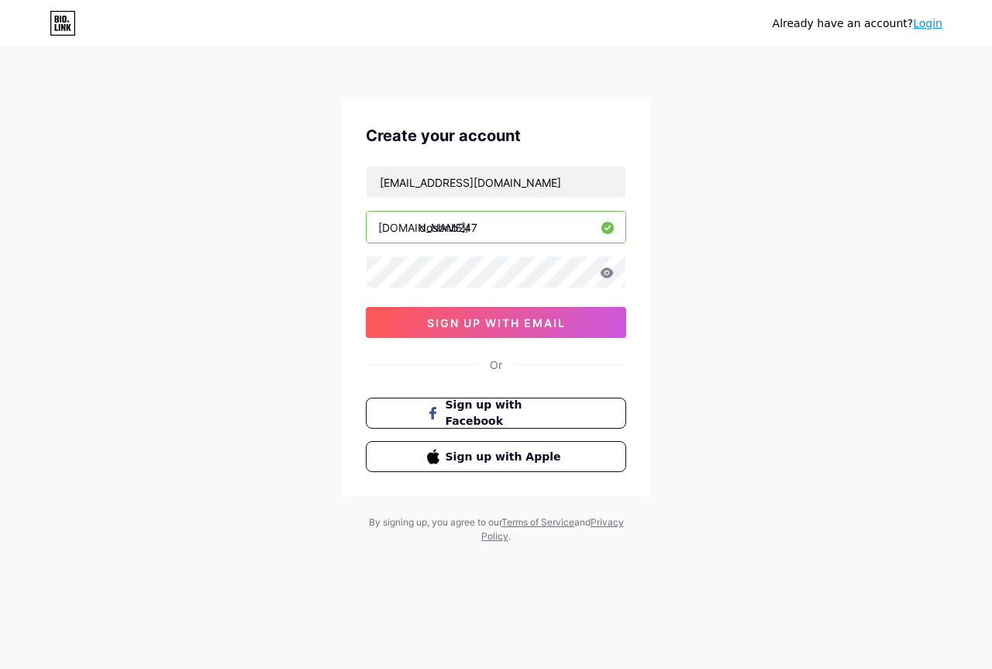
type input "dosbnb247"
click at [490, 326] on span "sign up with email" at bounding box center [496, 322] width 139 height 13
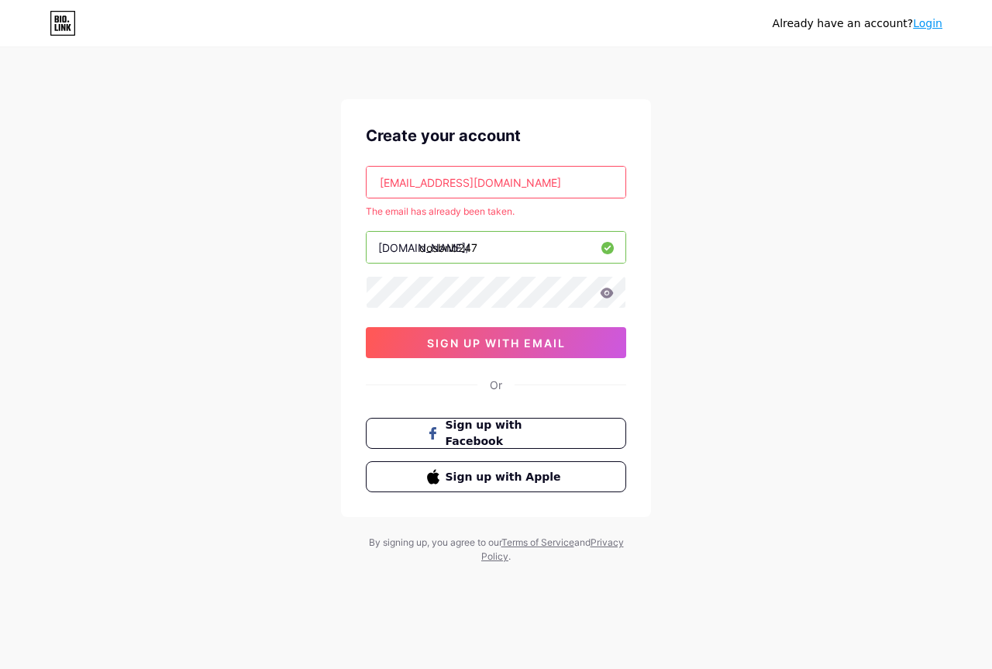
click at [517, 183] on input "dos.bnb245@gmail.com" at bounding box center [496, 182] width 259 height 31
click at [754, 209] on div "Already have an account? Login Create your account dos.bnb245@gmail.com The ema…" at bounding box center [496, 306] width 992 height 613
click at [538, 174] on input "dos.bnb245@gmail.com" at bounding box center [496, 182] width 259 height 31
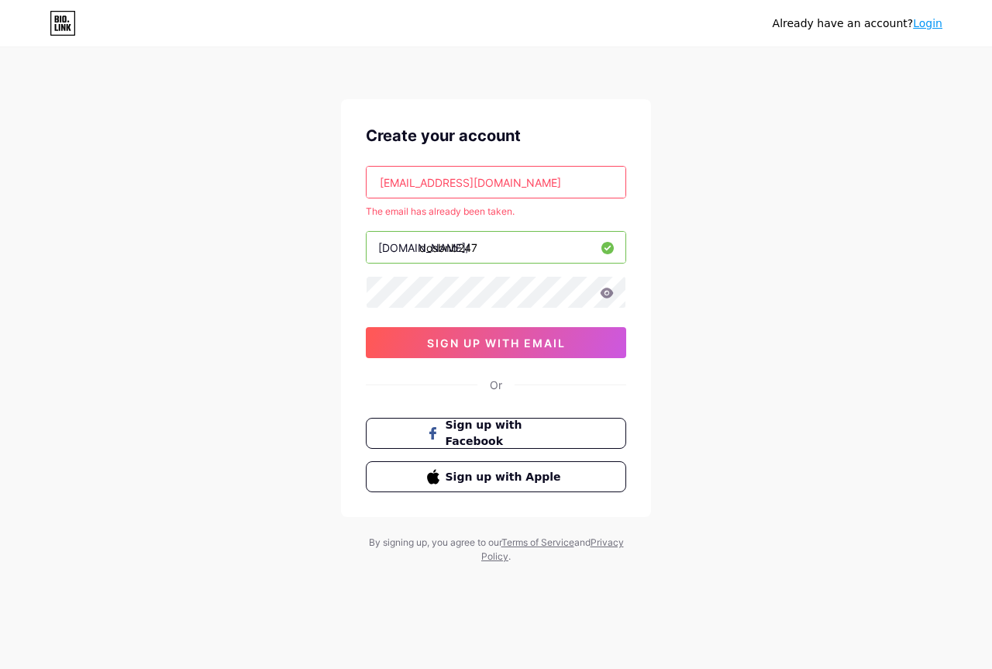
click at [797, 184] on div "Already have an account? Login Create your account dos.bnb245@gmail.com The ema…" at bounding box center [496, 306] width 992 height 613
click at [495, 187] on input "dos.bnb245@gmail.com" at bounding box center [496, 182] width 259 height 31
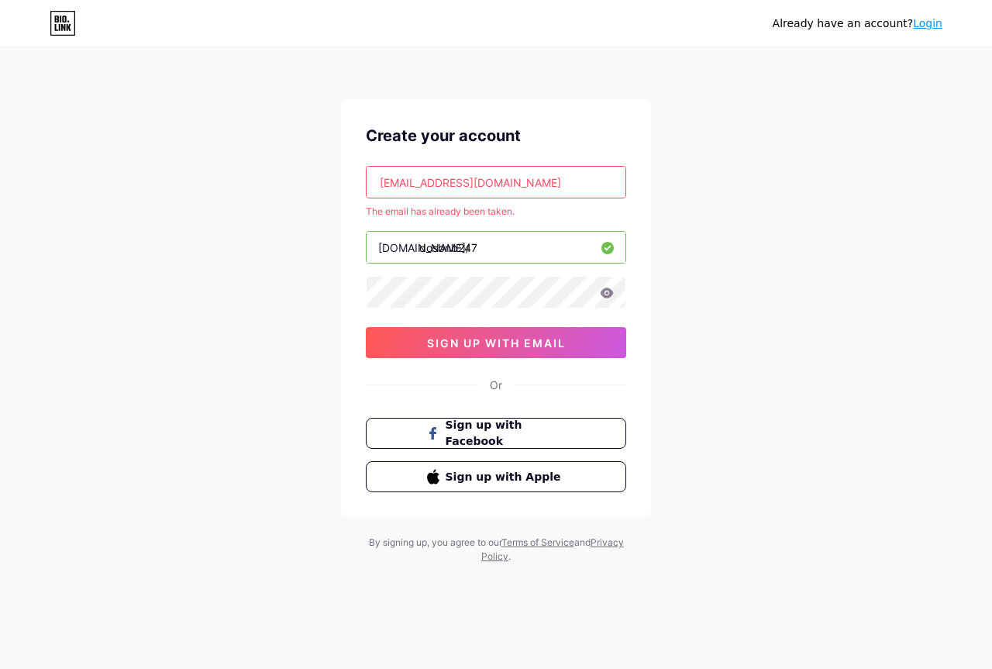
paste input "pofanag732@fanlvr"
click at [532, 187] on input "pofanag732@fanlvr.com" at bounding box center [496, 182] width 259 height 31
click at [472, 338] on span "sign up with email" at bounding box center [496, 342] width 139 height 13
click at [532, 181] on input "pofanag732@fanlvr.com" at bounding box center [496, 182] width 259 height 31
click at [519, 190] on input "pofanag732@fanlvr.com" at bounding box center [496, 182] width 259 height 31
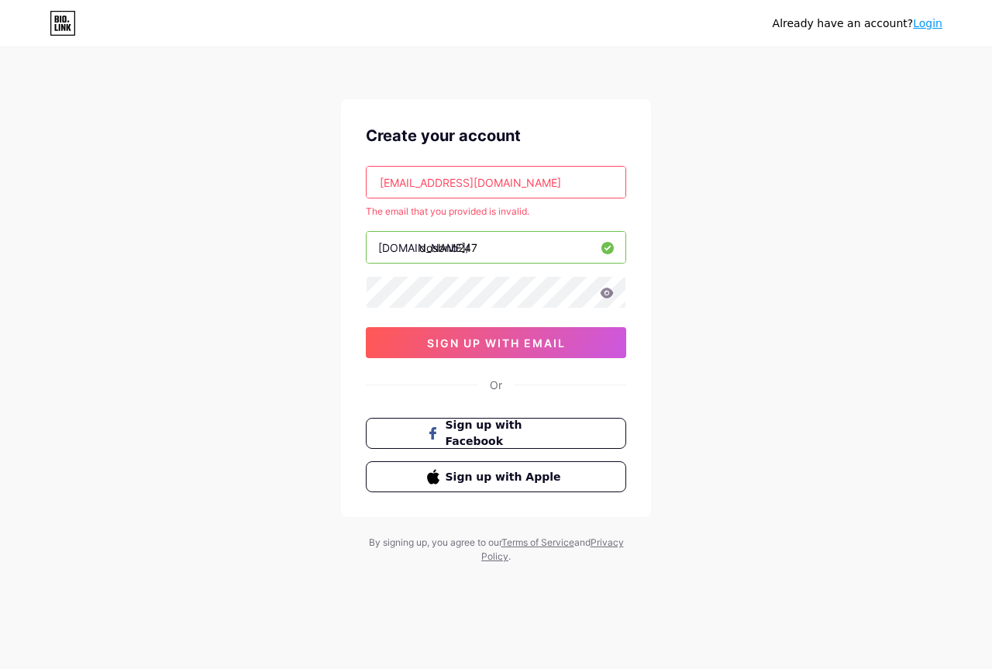
click at [519, 190] on input "pofanag732@fanlvr.com" at bounding box center [496, 182] width 259 height 31
click at [696, 227] on div "Already have an account? Login Create your account pofanag732@fanlvr.com The em…" at bounding box center [496, 306] width 992 height 613
click at [509, 179] on input "pofanag732@fanlvr.com" at bounding box center [496, 182] width 259 height 31
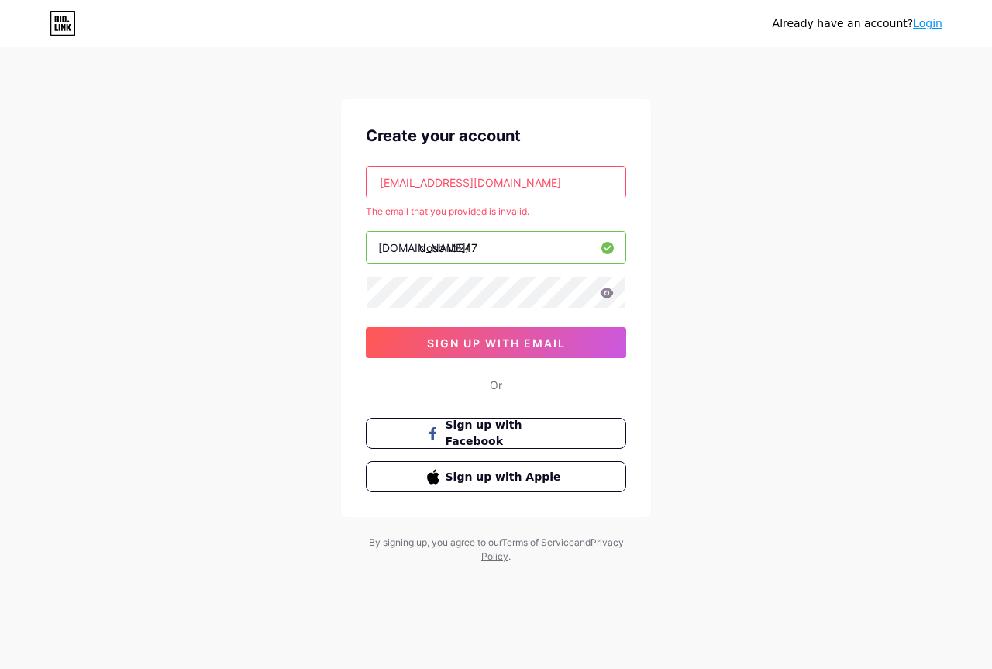
click at [509, 179] on input "pofanag732@fanlvr.com" at bounding box center [496, 182] width 259 height 31
paste input "y476yb1cgm@wyoxafp"
type input "y476yb1cgm@wyoxafp.com"
click at [481, 341] on span "sign up with email" at bounding box center [496, 342] width 139 height 13
click at [742, 207] on div "Already have an account? Login Create your account y476yb1cgm@wyoxafp.com The e…" at bounding box center [496, 306] width 992 height 613
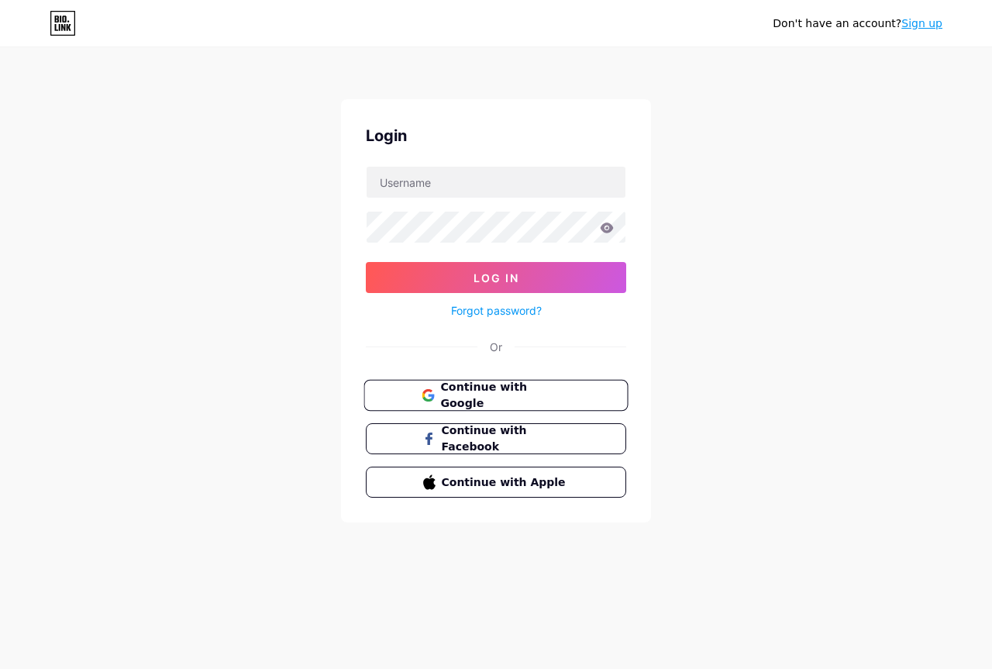
click at [463, 391] on span "Continue with Google" at bounding box center [504, 395] width 129 height 33
